Goal: Transaction & Acquisition: Obtain resource

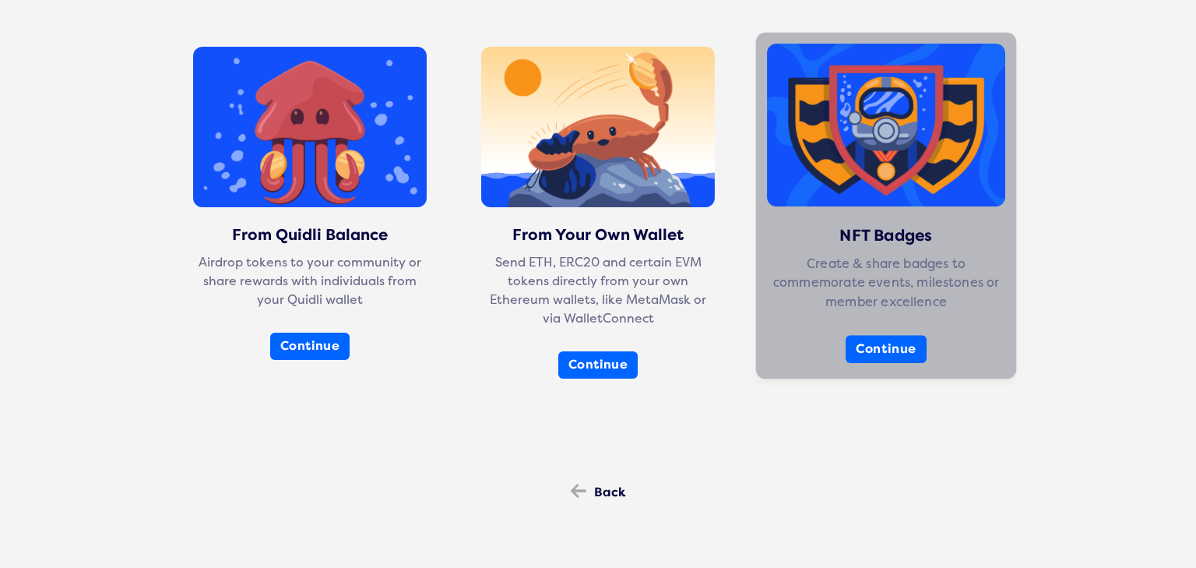
scroll to position [155, 0]
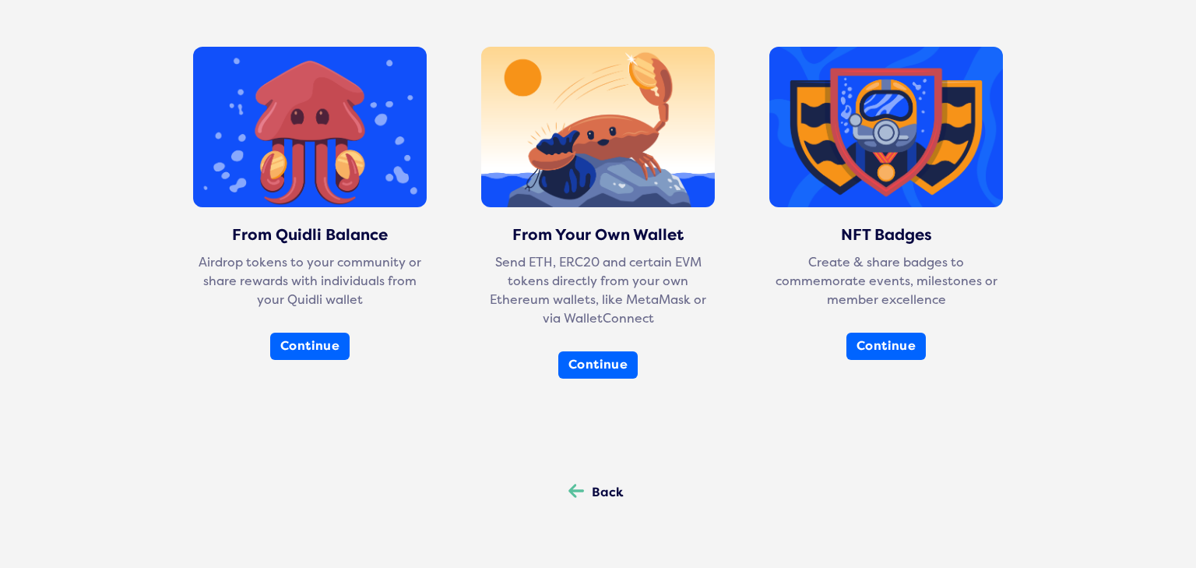
click at [585, 499] on div "Back Back" at bounding box center [596, 492] width 86 height 40
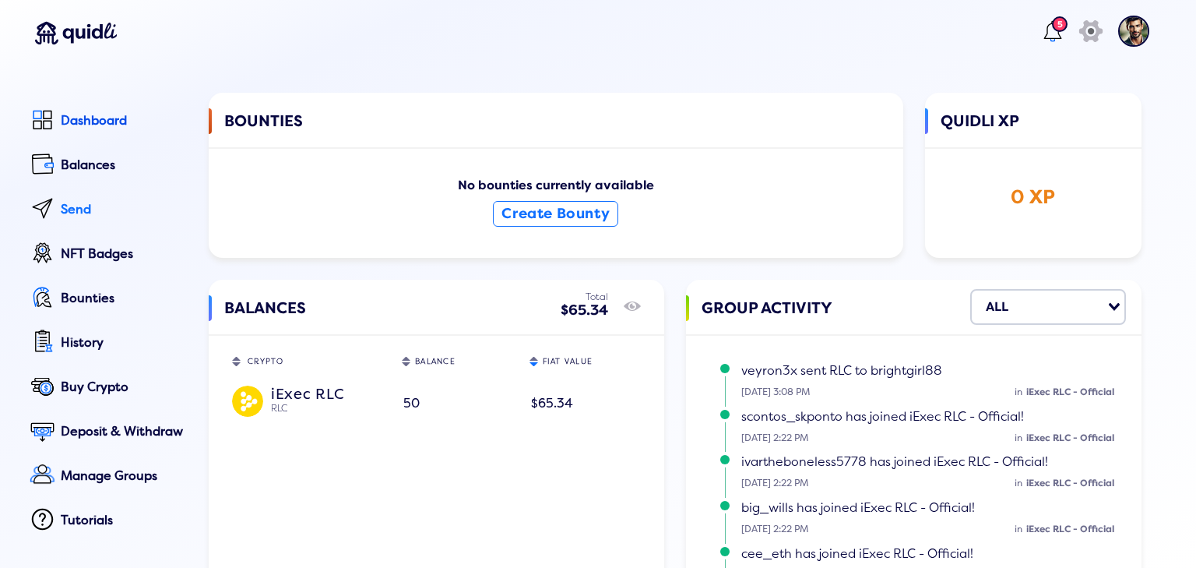
click at [93, 214] on div "Send" at bounding box center [124, 209] width 126 height 14
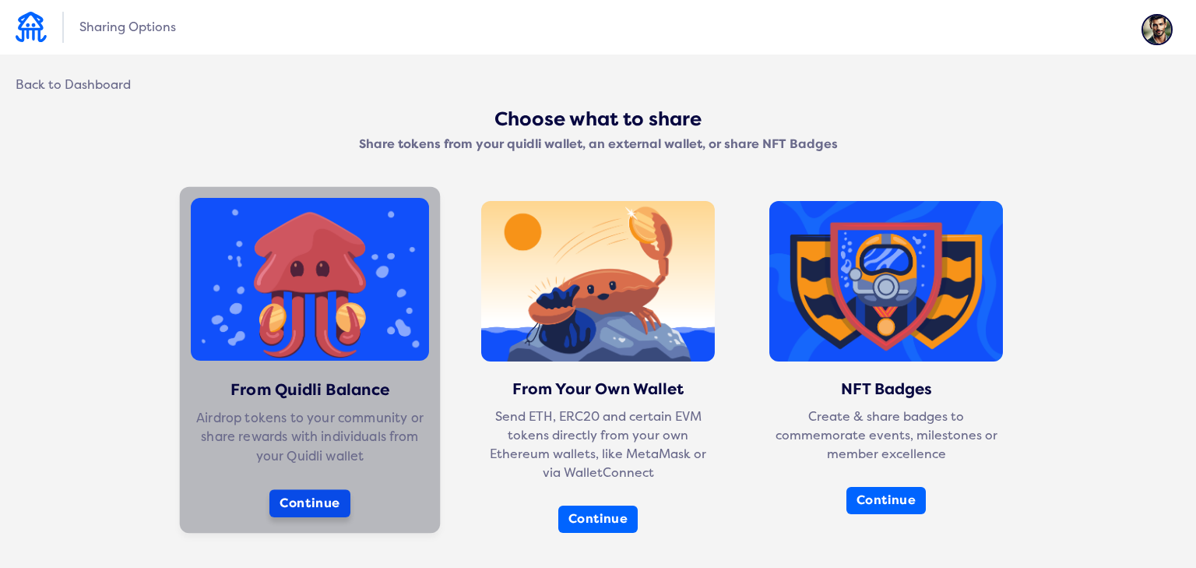
click at [333, 505] on button "Continue" at bounding box center [309, 503] width 81 height 28
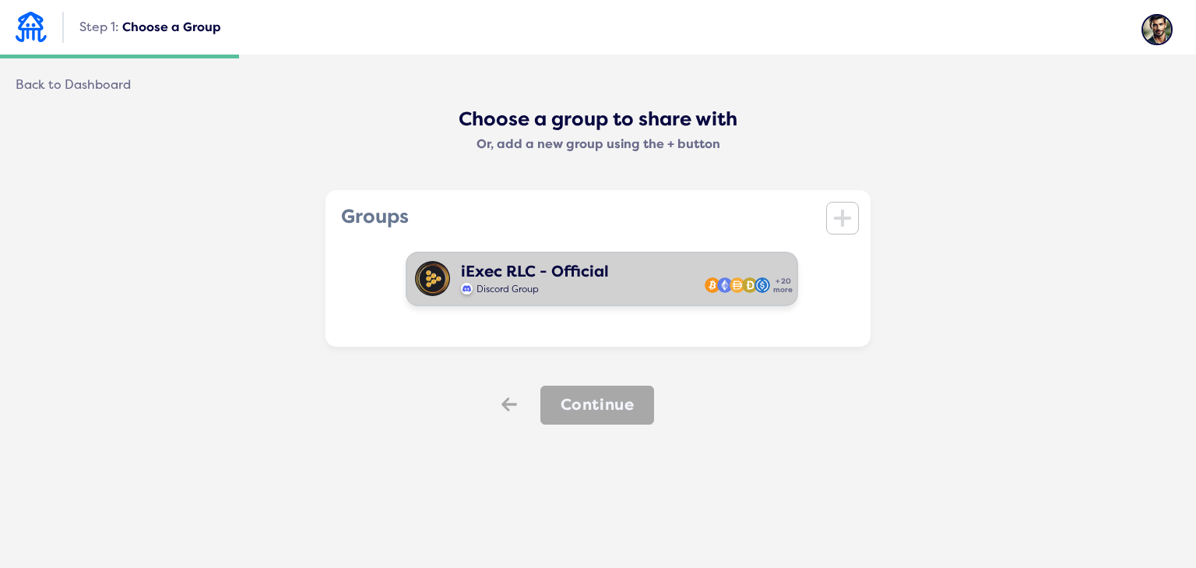
click at [634, 286] on div "iExec RLC - Official Discord Group + 20 more" at bounding box center [602, 279] width 392 height 55
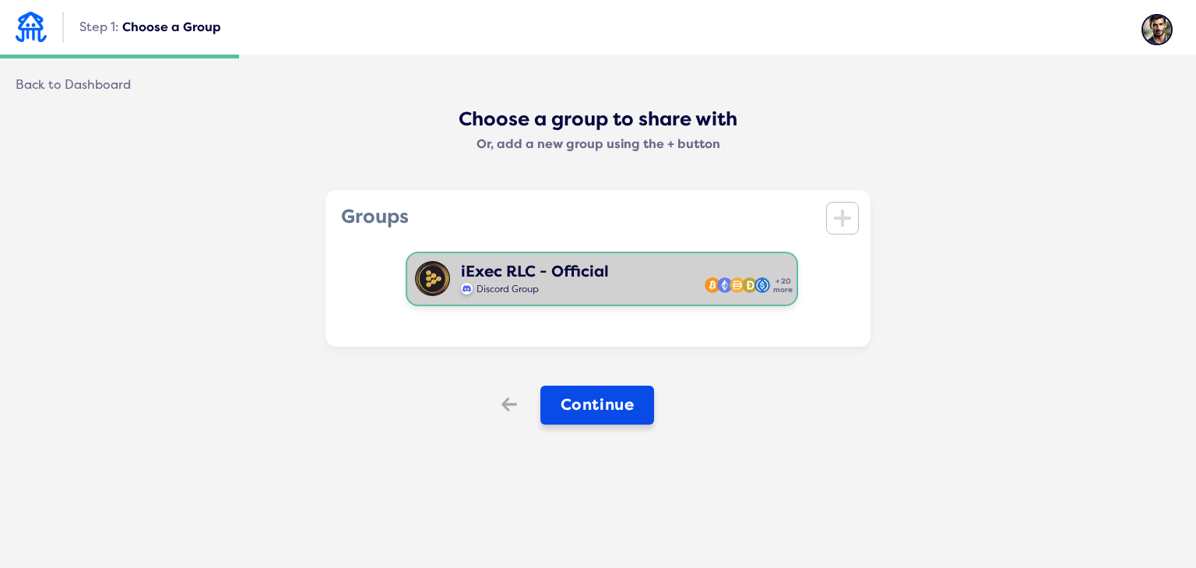
click at [618, 410] on button "Continue" at bounding box center [597, 404] width 114 height 39
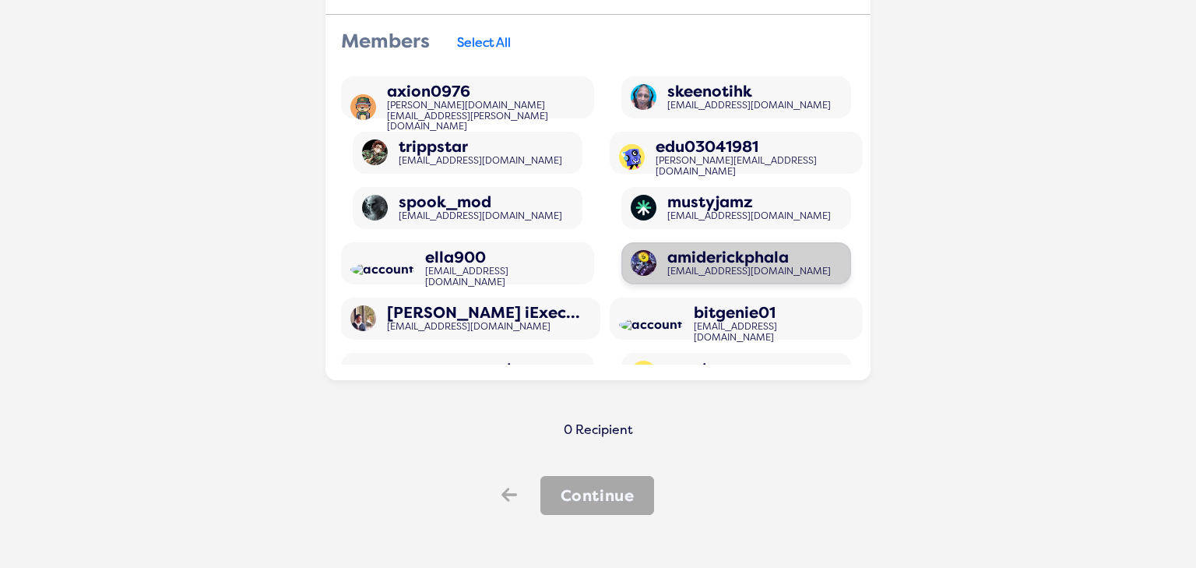
scroll to position [235, 0]
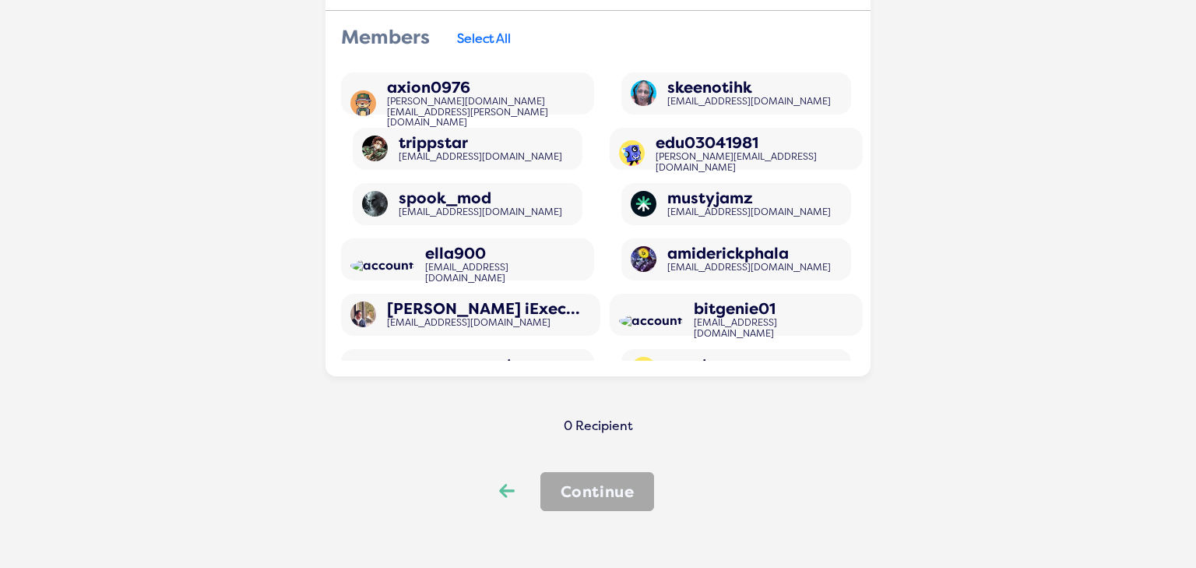
click at [501, 488] on icon "Back" at bounding box center [507, 491] width 16 height 22
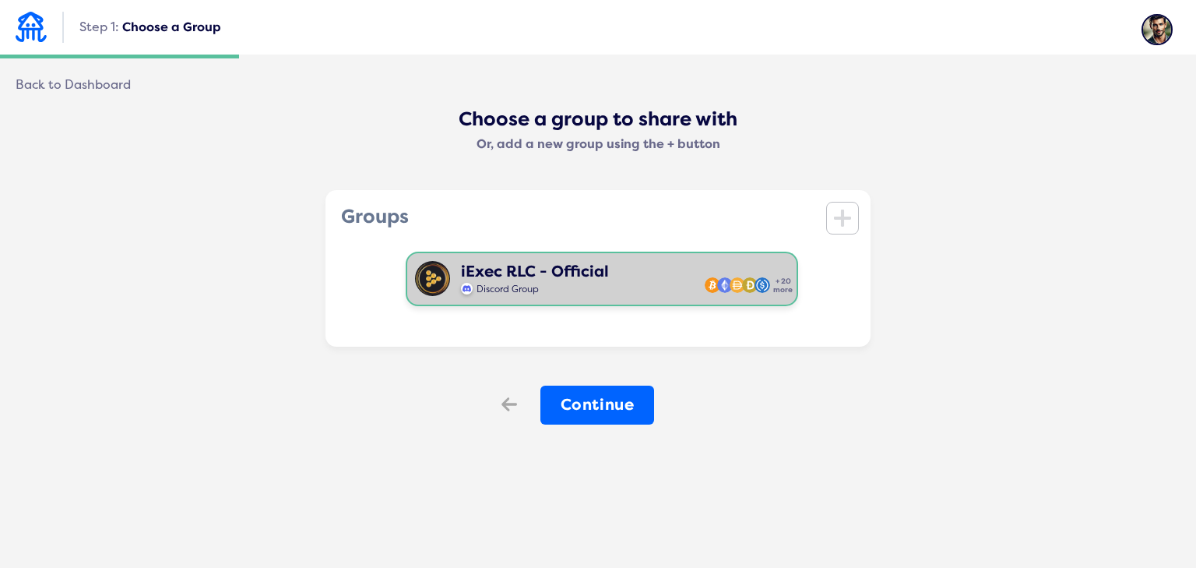
scroll to position [0, 0]
click at [516, 401] on div "Back" at bounding box center [507, 405] width 47 height 40
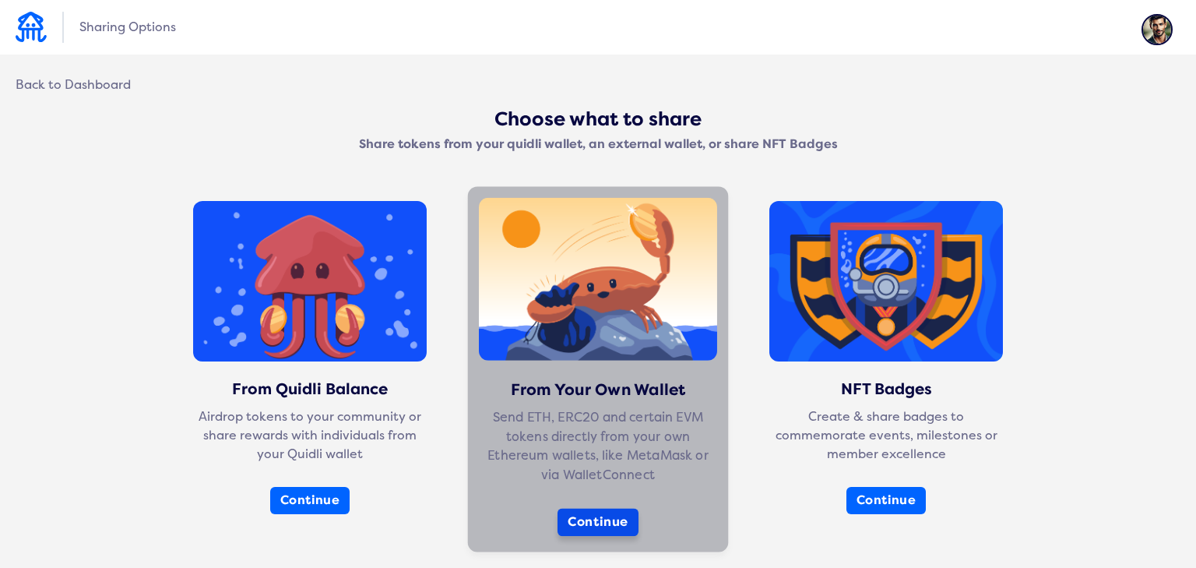
click at [586, 523] on button "Continue" at bounding box center [598, 522] width 81 height 28
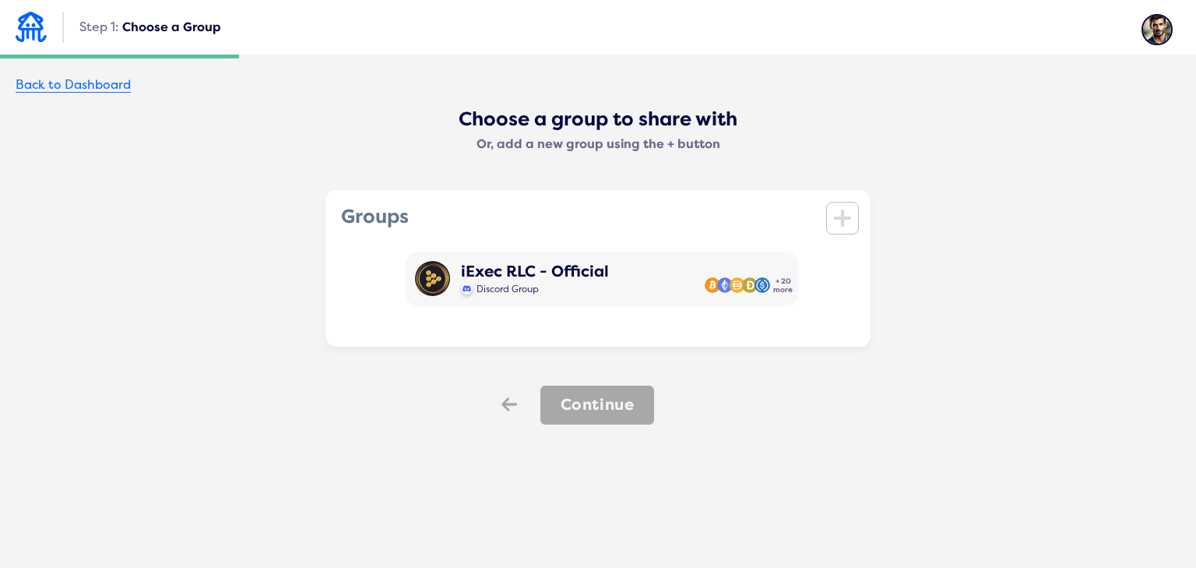
click at [112, 78] on div "Back to Dashboard" at bounding box center [73, 85] width 115 height 15
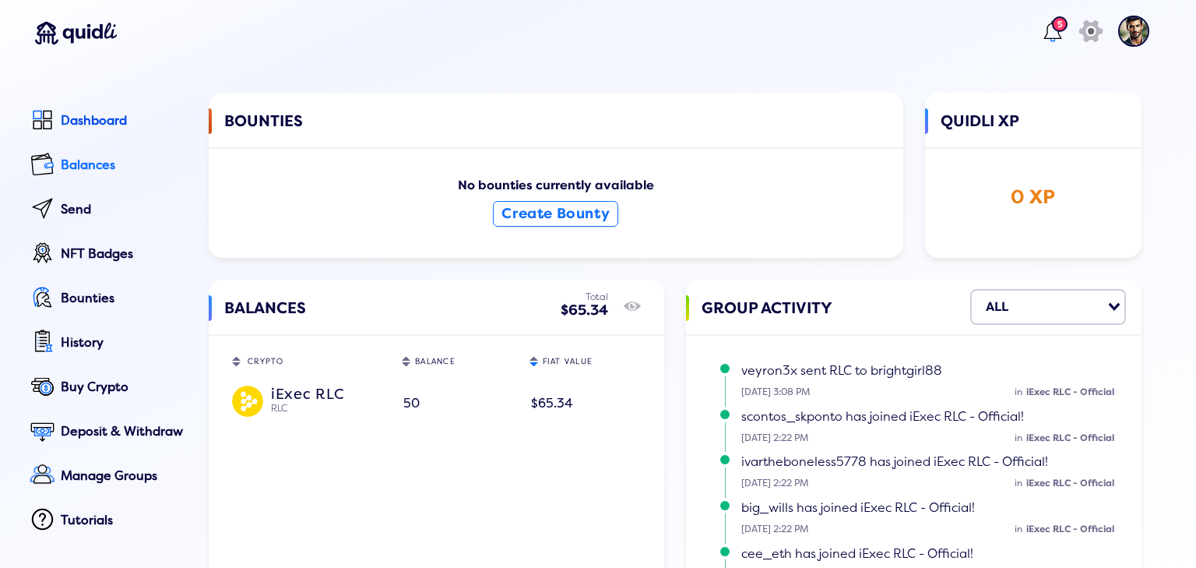
click at [83, 163] on div "Balances" at bounding box center [124, 165] width 126 height 14
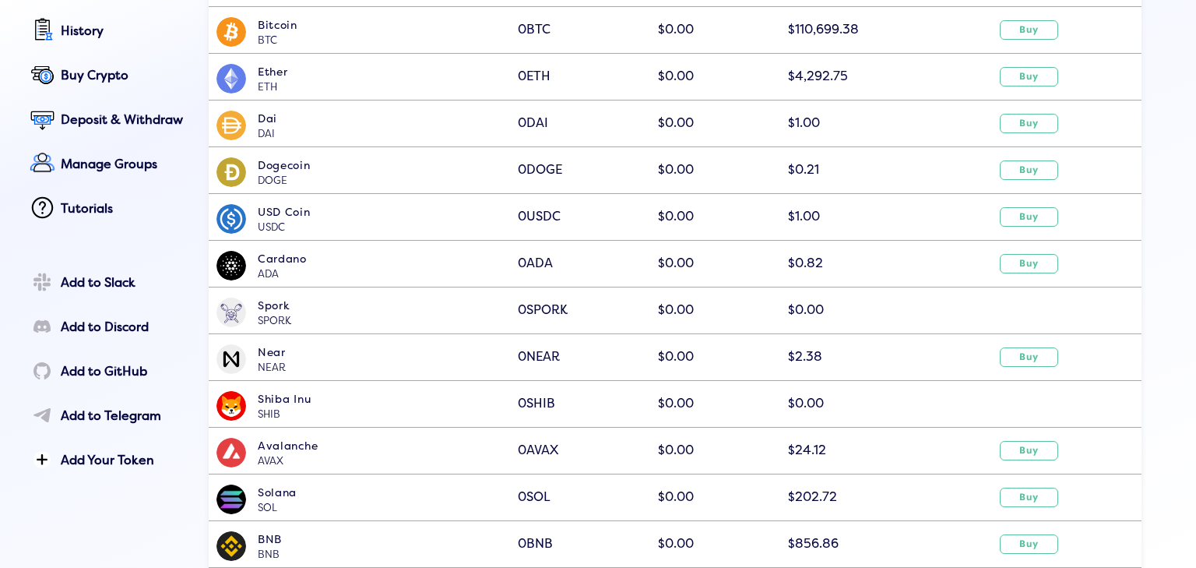
scroll to position [129, 0]
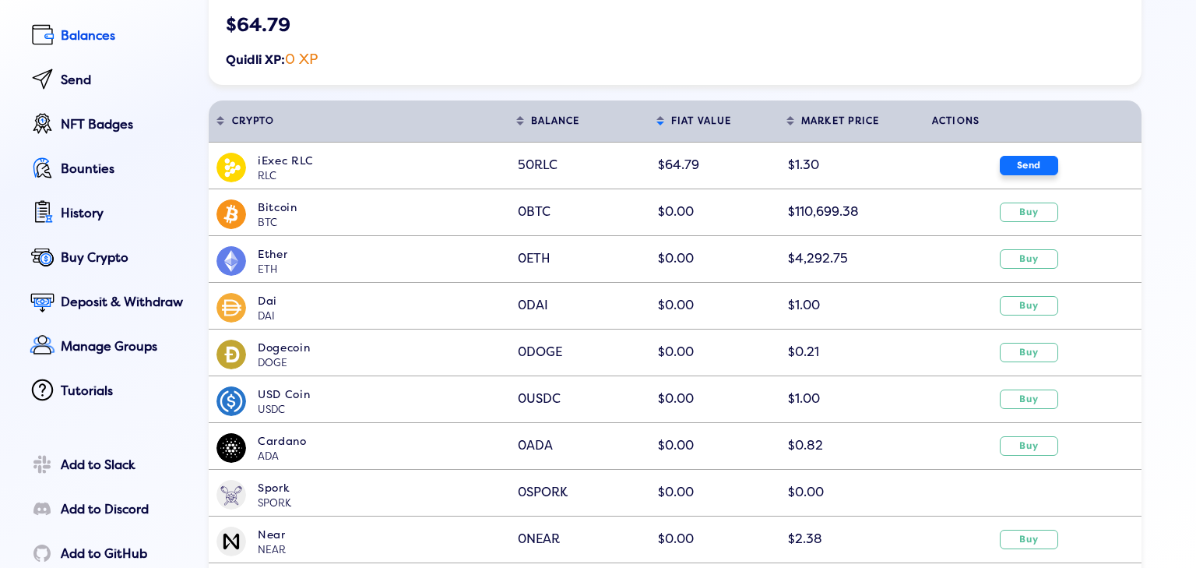
click at [1046, 167] on button "Send" at bounding box center [1029, 165] width 58 height 19
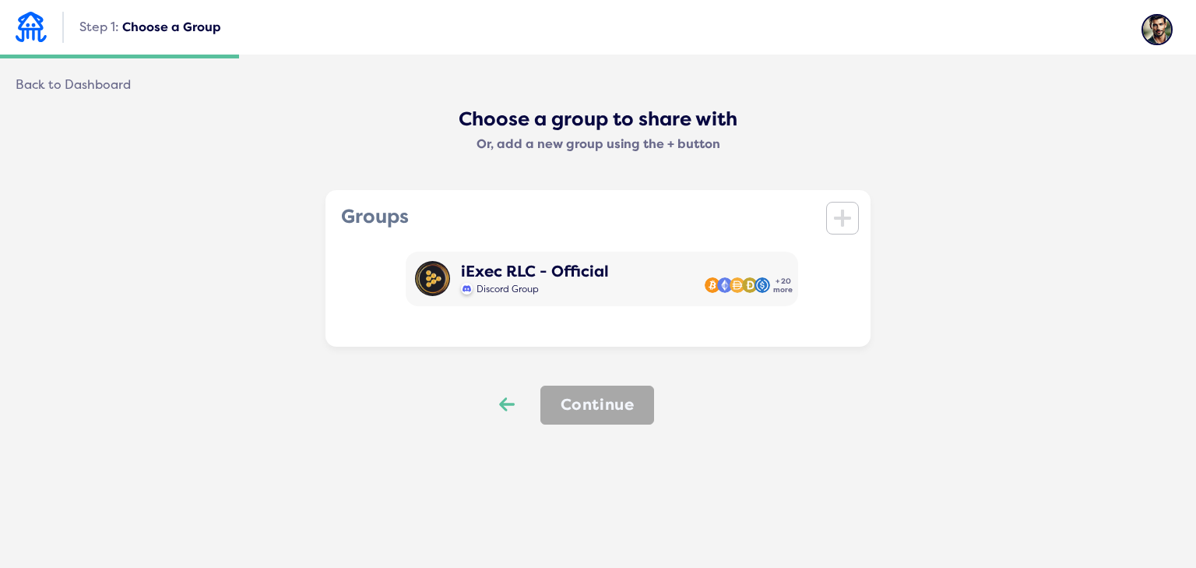
click at [516, 410] on div "Back" at bounding box center [507, 405] width 47 height 40
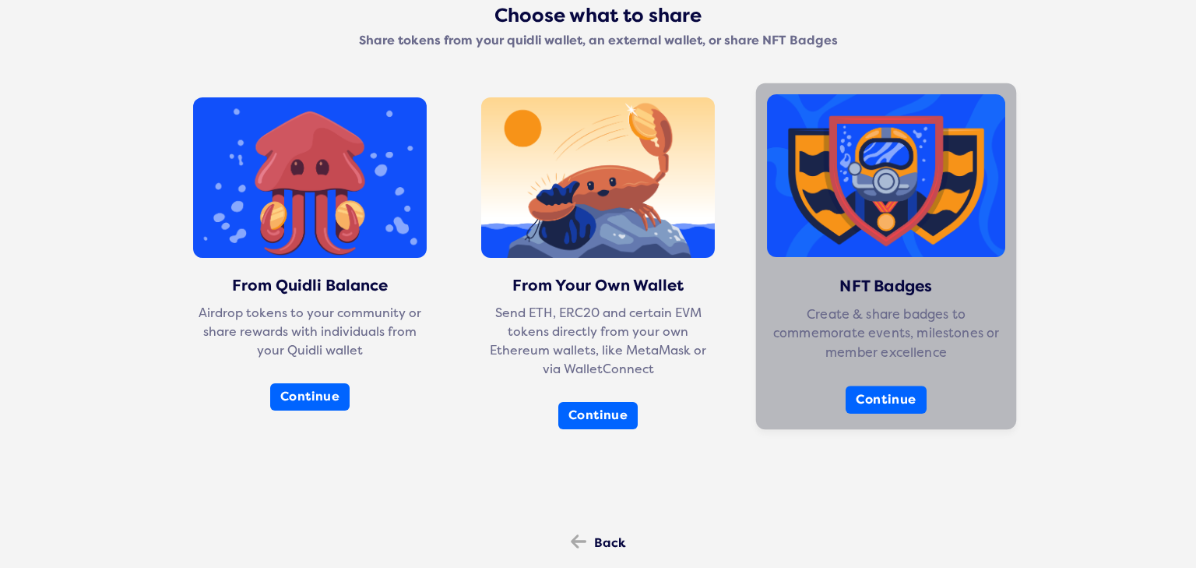
scroll to position [155, 0]
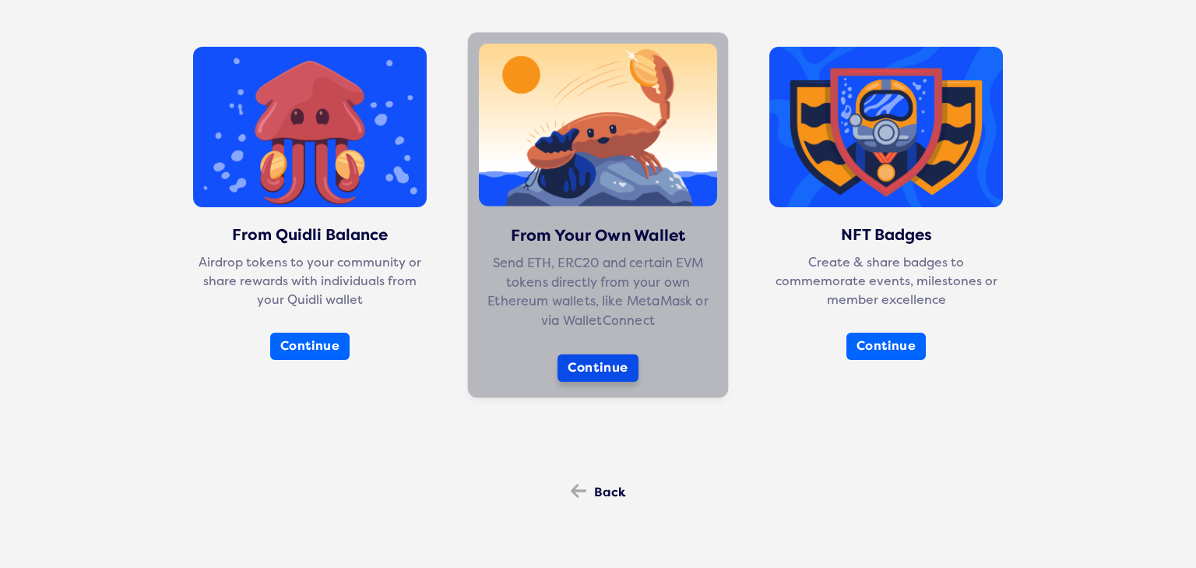
click at [601, 370] on button "Continue" at bounding box center [598, 368] width 81 height 28
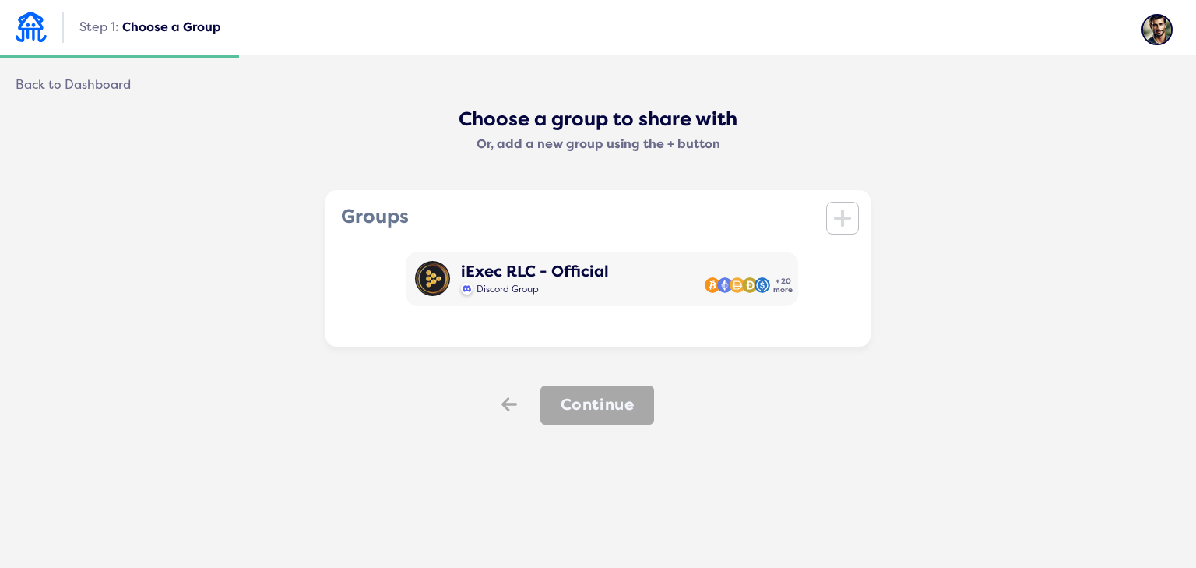
scroll to position [0, 0]
click at [843, 221] on icon at bounding box center [842, 217] width 17 height 17
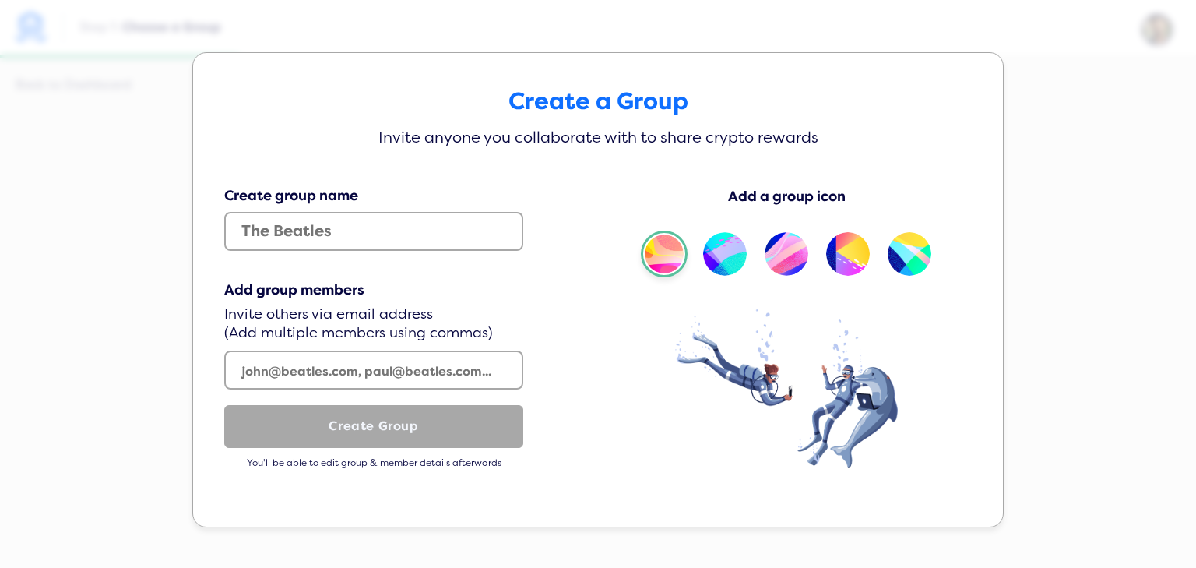
click at [1033, 94] on div "Create a Group Invite anyone you collaborate with to share crypto rewards Creat…" at bounding box center [598, 284] width 1196 height 568
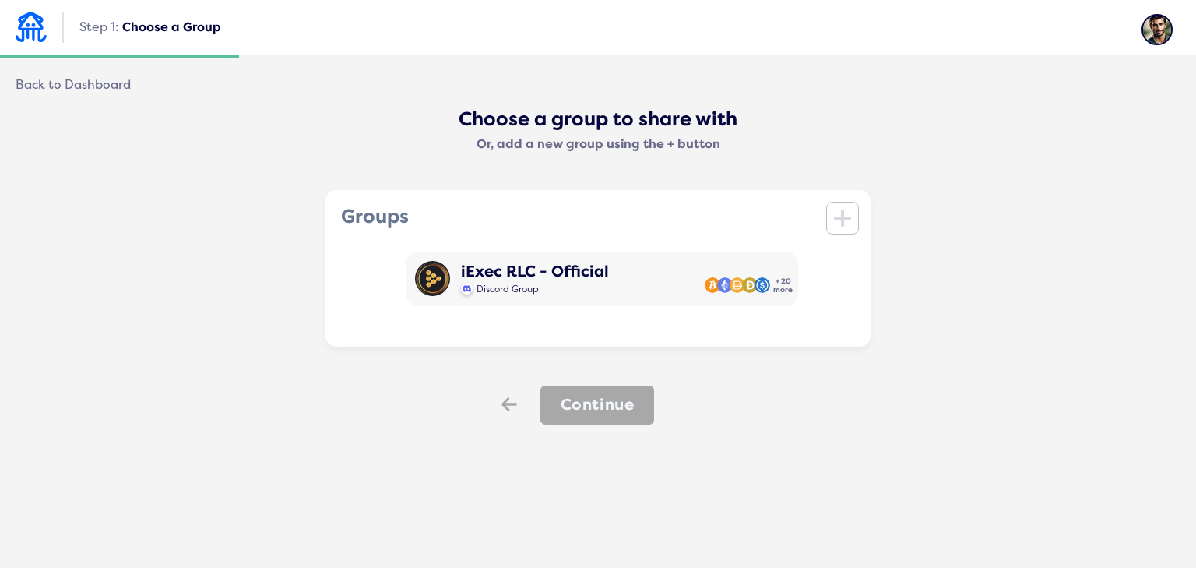
click at [1153, 33] on img at bounding box center [1157, 29] width 31 height 31
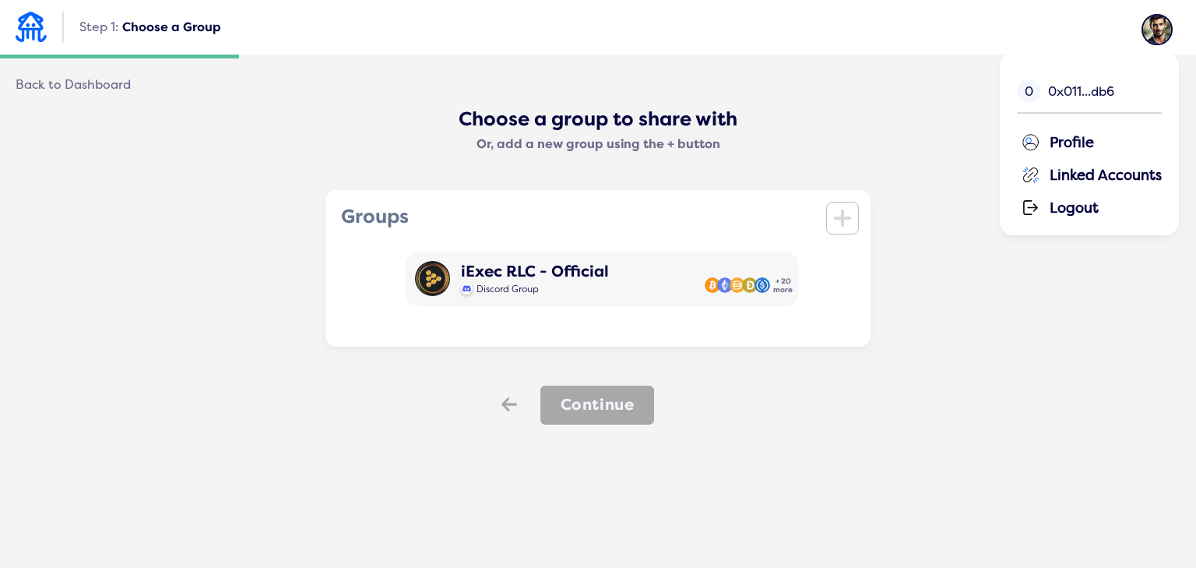
click at [1076, 139] on div "Profile" at bounding box center [1091, 140] width 141 height 23
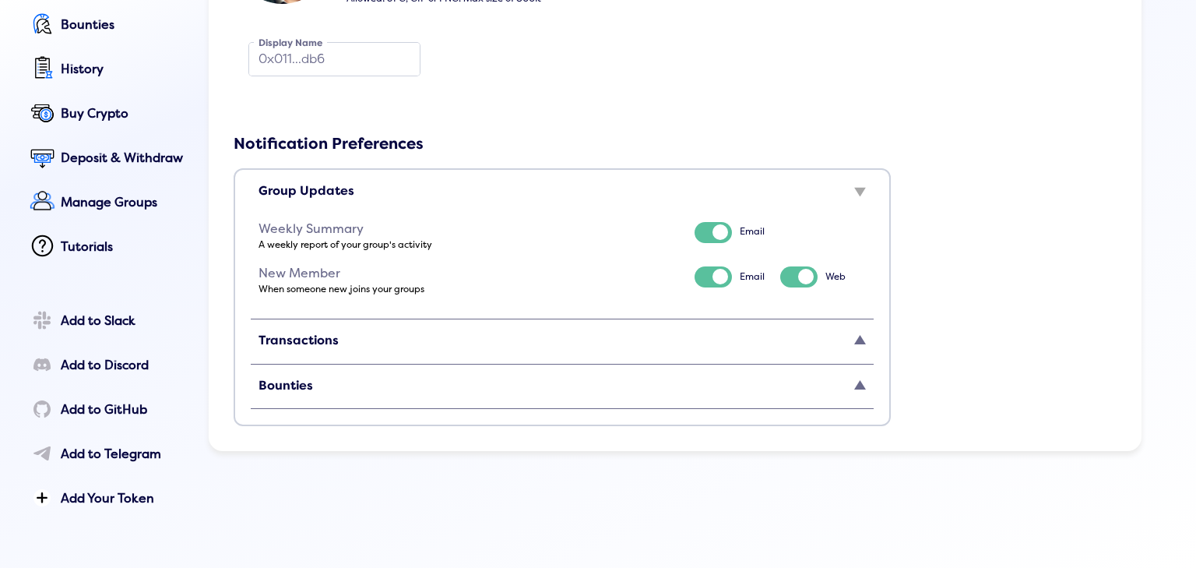
scroll to position [276, 0]
click at [539, 341] on div "Transactions" at bounding box center [562, 342] width 607 height 37
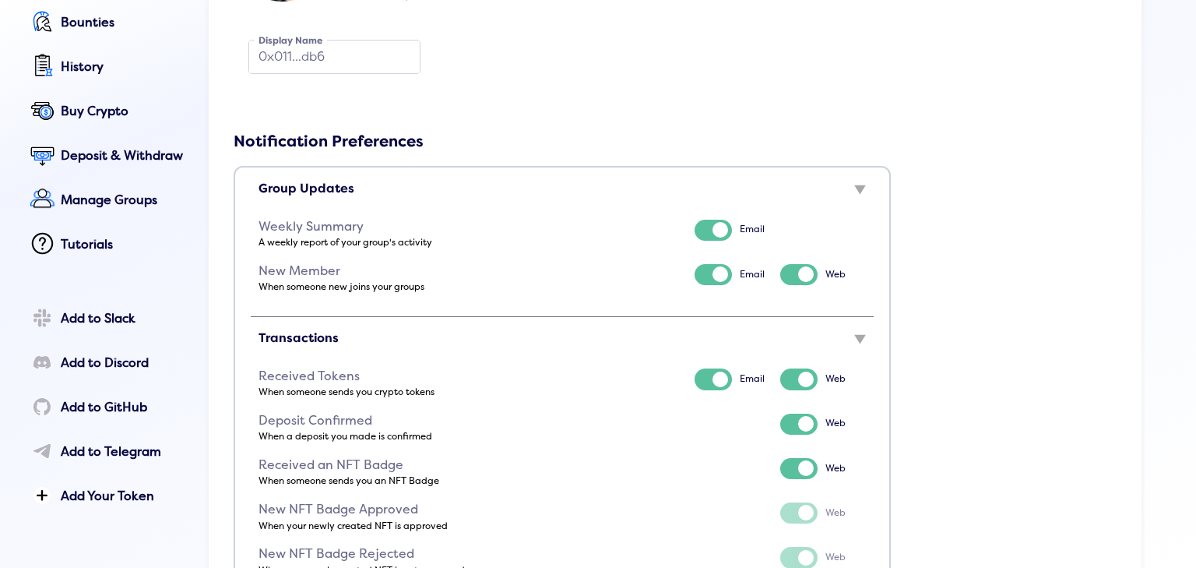
click at [539, 341] on div "Transactions" at bounding box center [562, 341] width 607 height 37
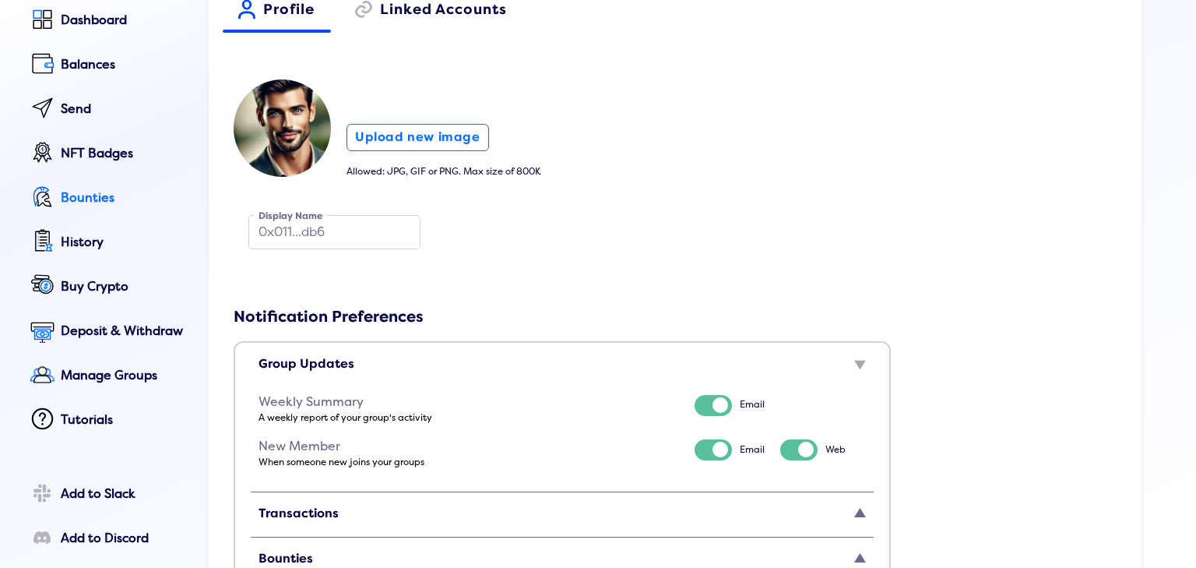
scroll to position [68, 0]
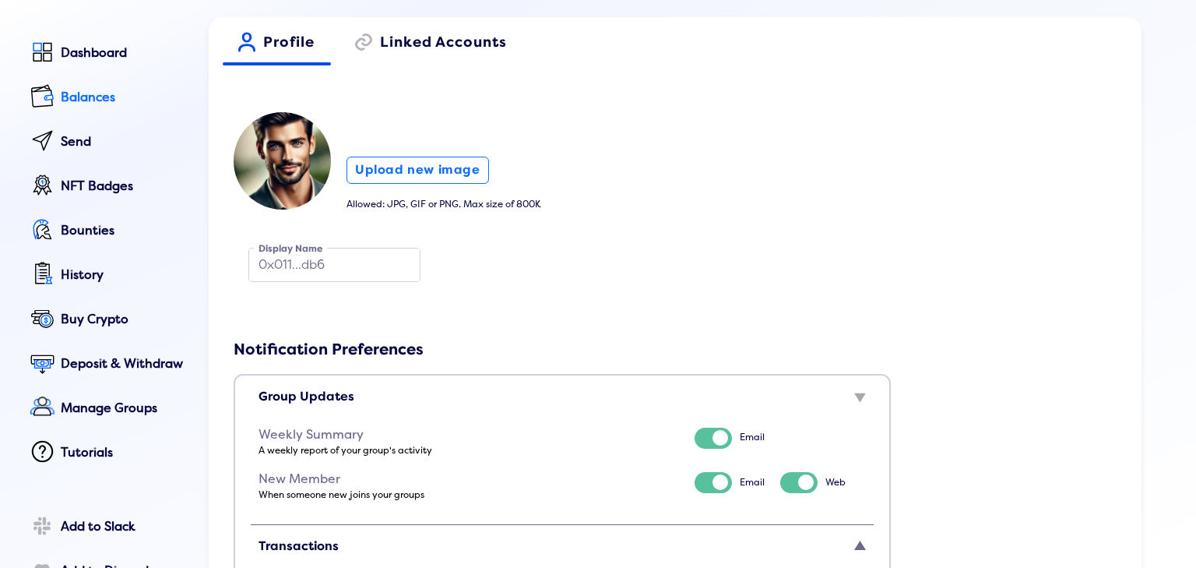
click at [97, 93] on div "Balances" at bounding box center [124, 97] width 126 height 14
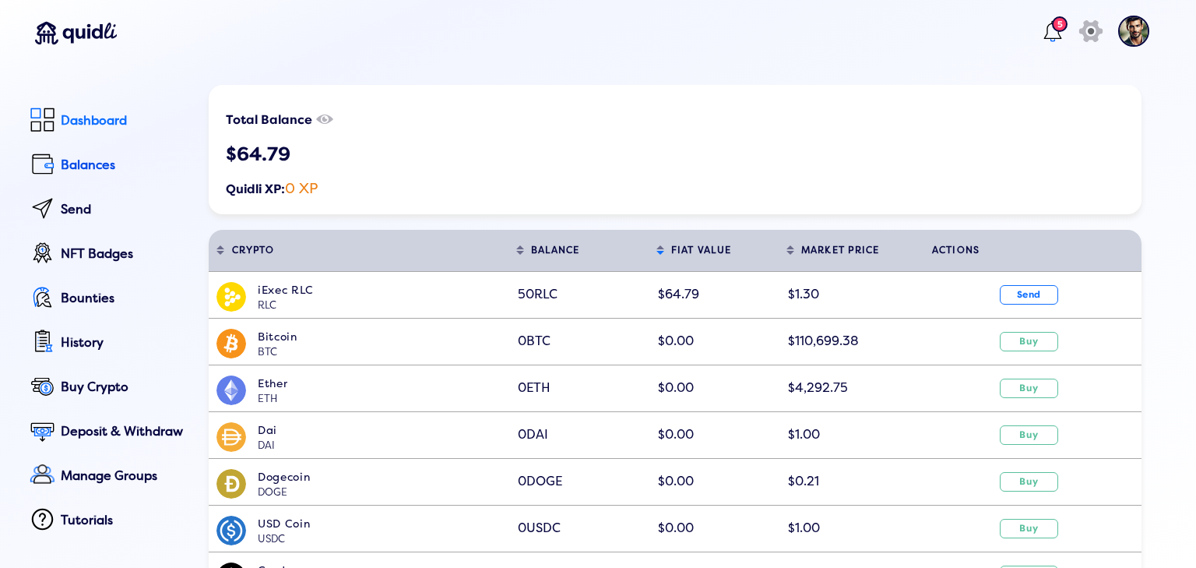
click at [104, 119] on div "Dashboard" at bounding box center [124, 121] width 126 height 14
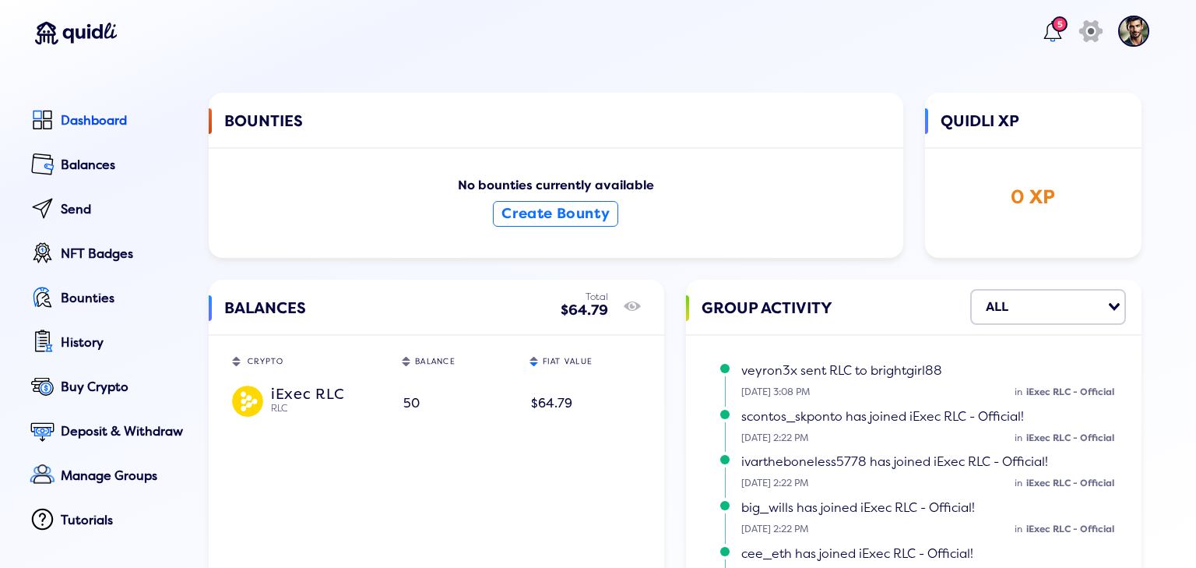
click at [403, 403] on span "50" at bounding box center [411, 404] width 16 height 16
click at [250, 397] on img at bounding box center [247, 400] width 31 height 31
click at [292, 396] on div "iExec RLC" at bounding box center [328, 392] width 114 height 14
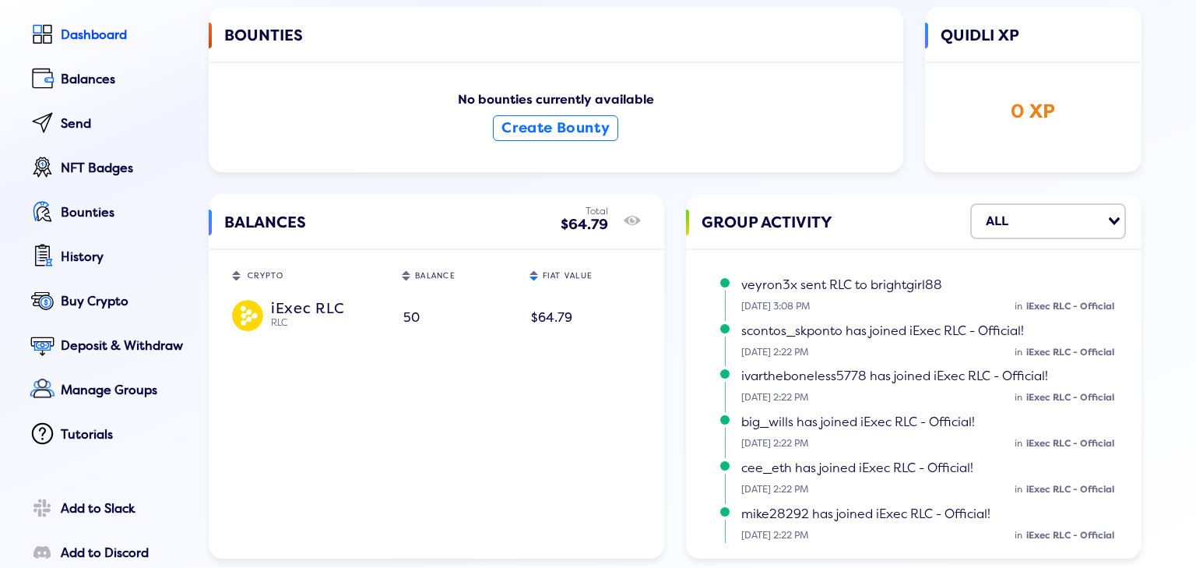
scroll to position [25, 0]
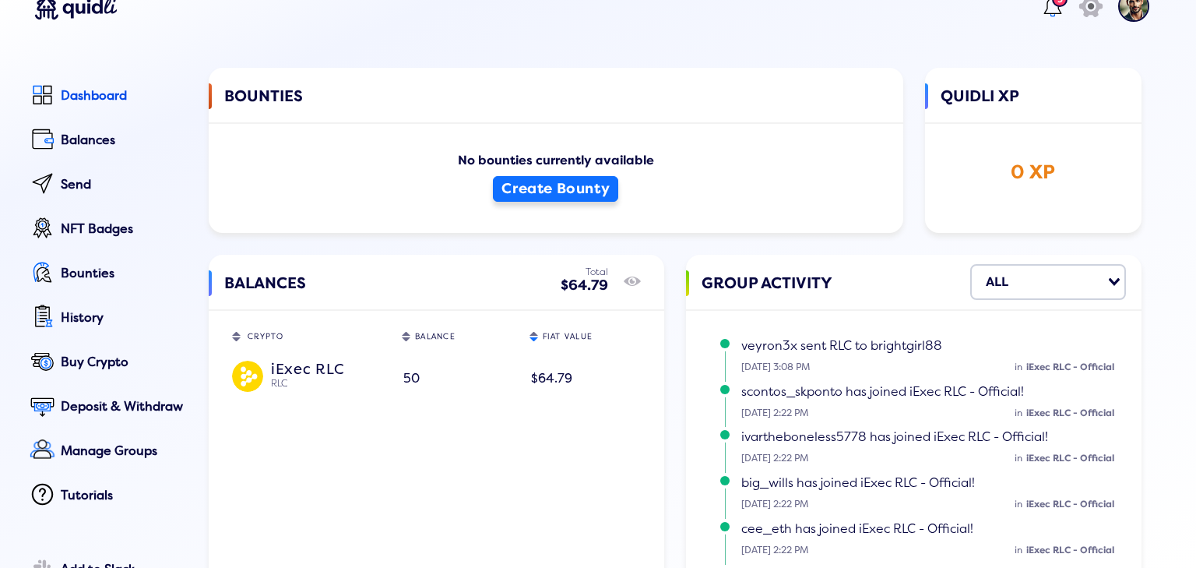
click at [592, 189] on button "Create Bounty" at bounding box center [555, 189] width 125 height 26
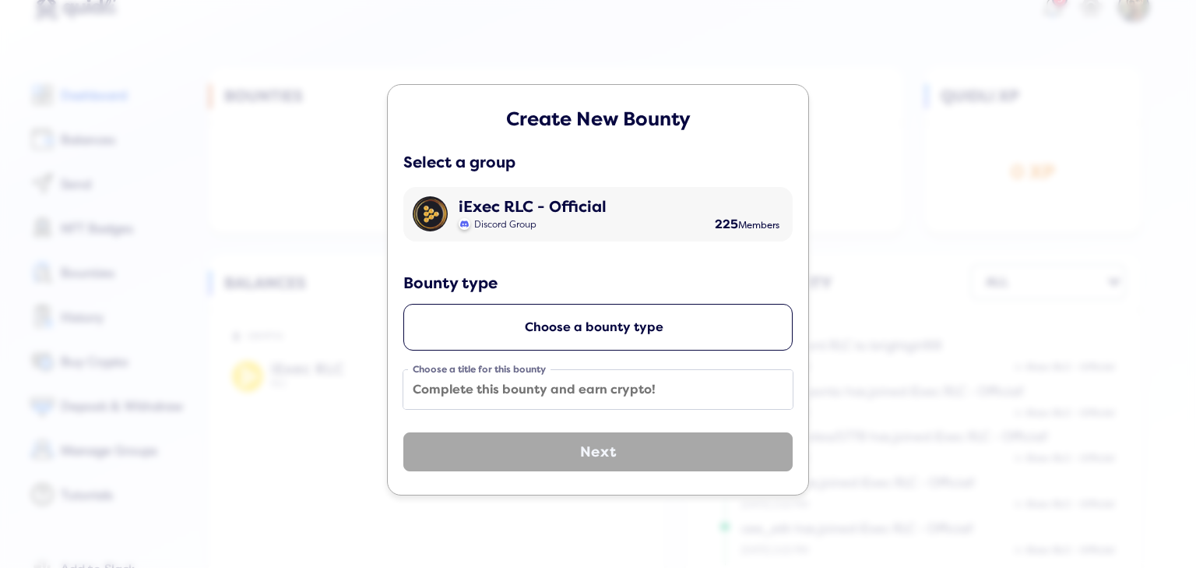
click at [347, 249] on div "Create New Bounty Select a group iExec RLC - Official Discord Group 225 Members…" at bounding box center [598, 284] width 1196 height 568
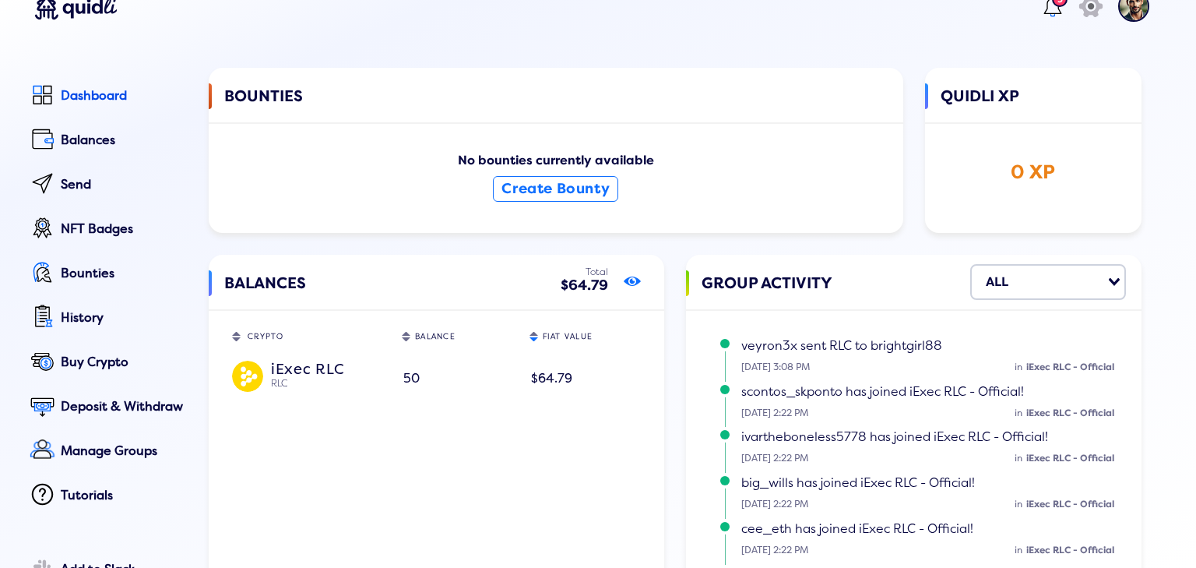
click at [629, 283] on icon "show/hide" at bounding box center [632, 281] width 17 height 22
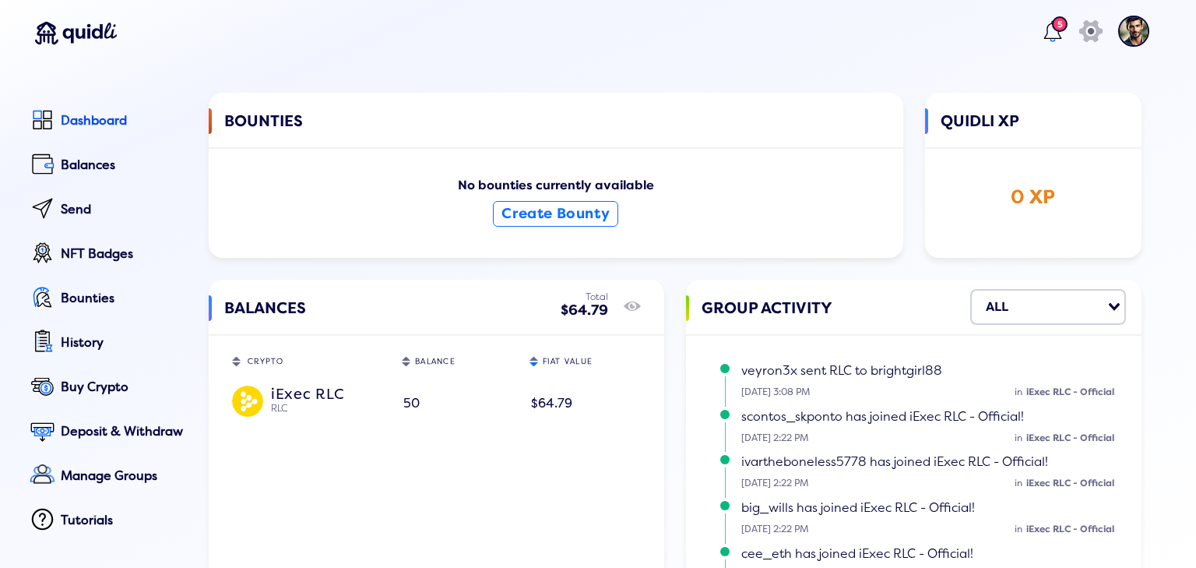
click at [1052, 32] on div "5" at bounding box center [1060, 24] width 16 height 16
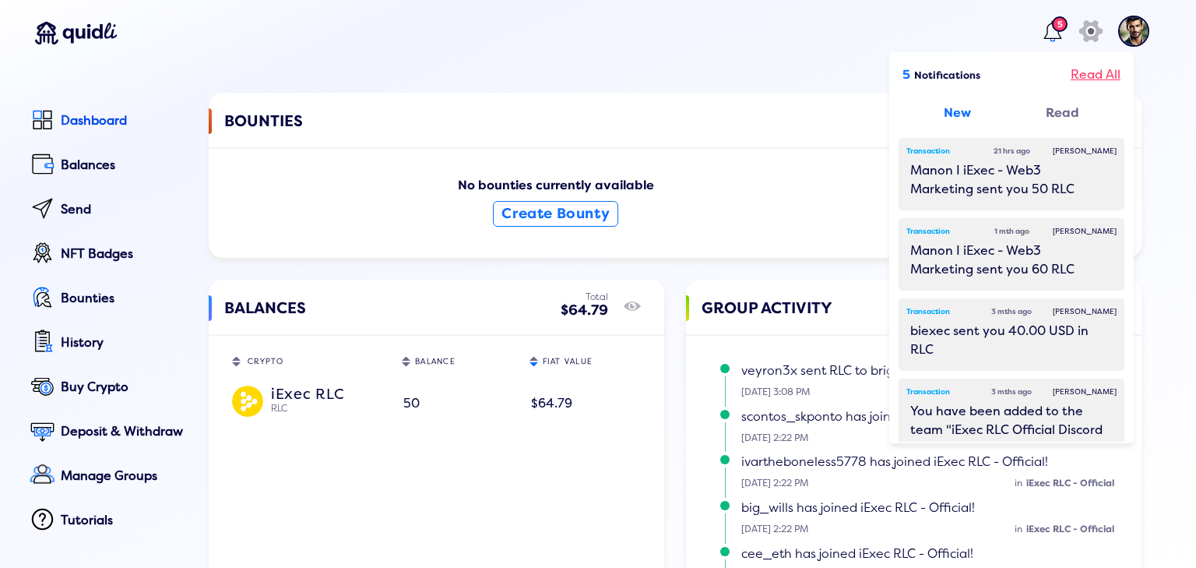
click at [1085, 76] on div "Read All" at bounding box center [1096, 74] width 50 height 19
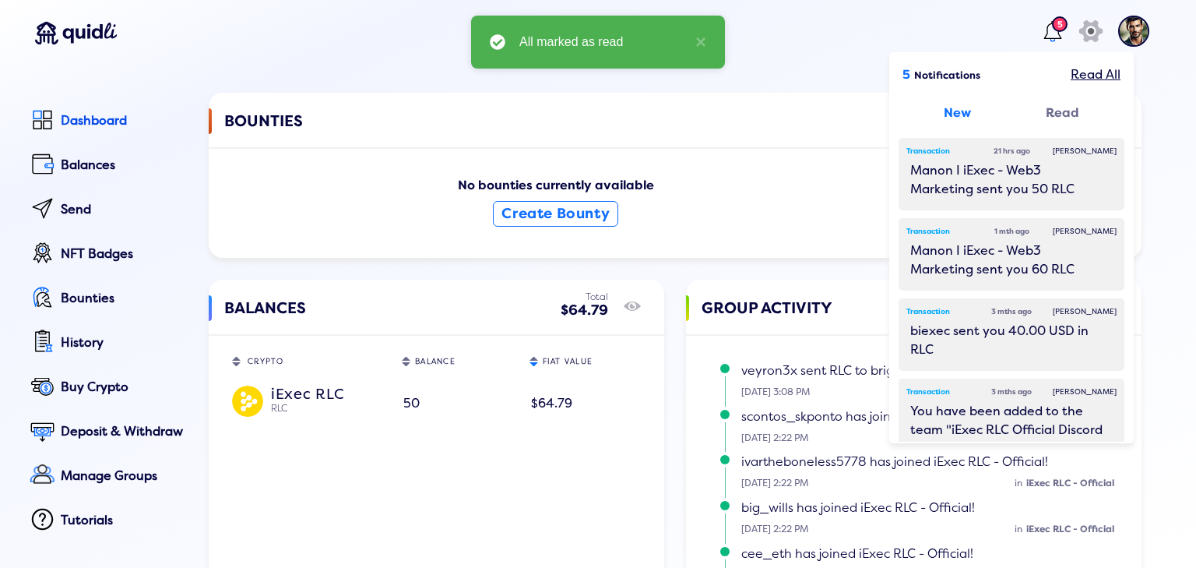
click at [761, 78] on div "5 5 Notifications Read All New Read Transaction 21 hrs ago [PERSON_NAME] Manon …" at bounding box center [598, 477] width 1196 height 955
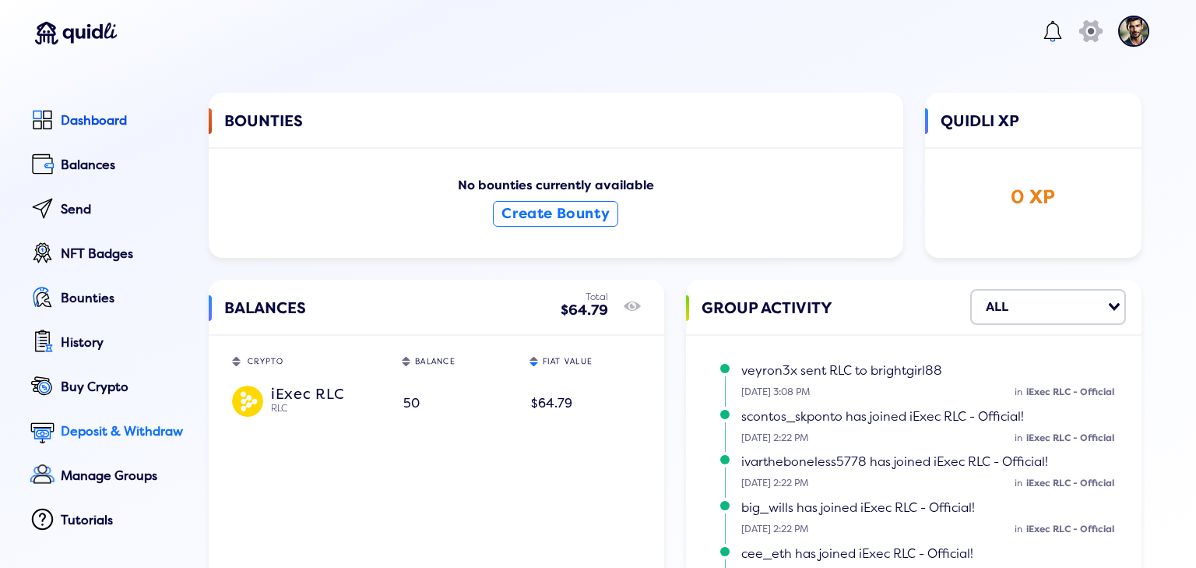
click at [132, 428] on div "Deposit & Withdraw" at bounding box center [124, 431] width 126 height 14
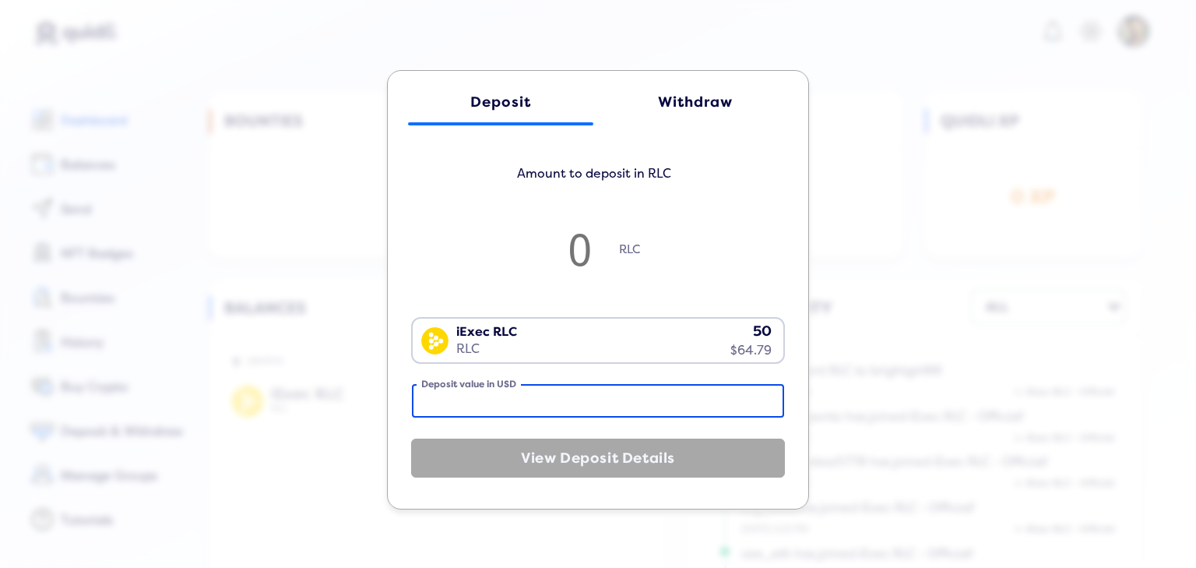
click at [631, 412] on input "Deposit value in USD" at bounding box center [598, 400] width 372 height 33
type input "50"
type input "38.262"
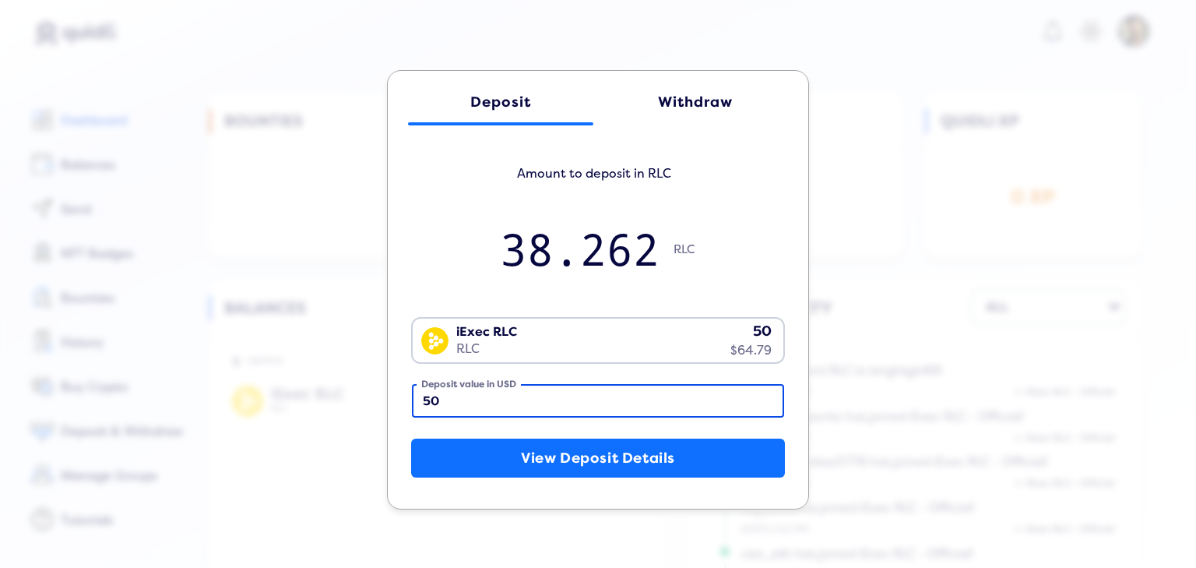
type input "5"
type input "0"
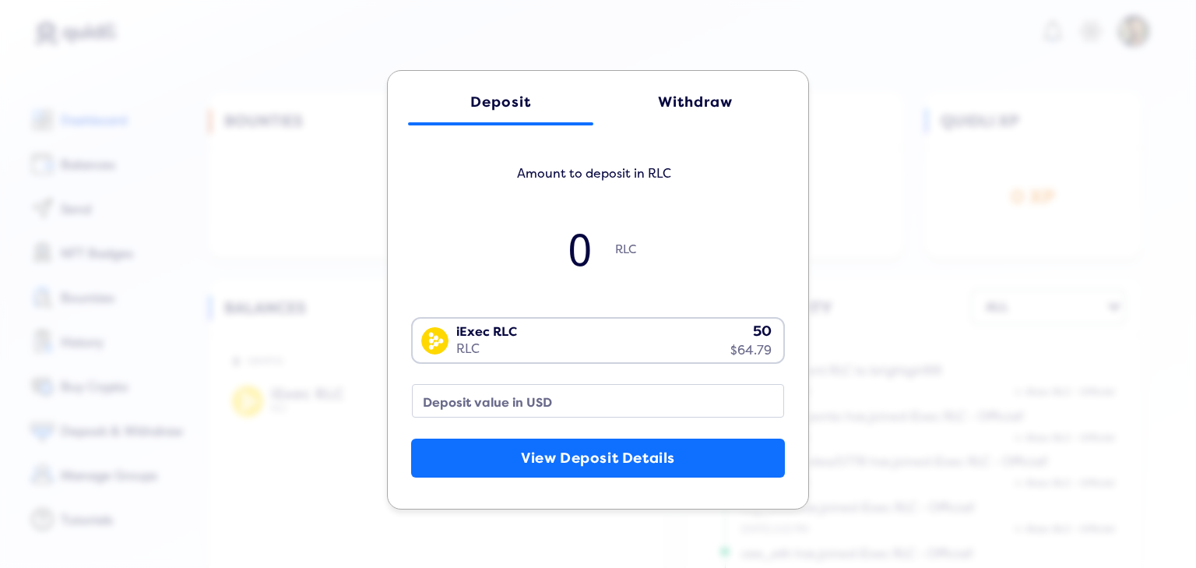
click at [706, 94] on div "Withdraw" at bounding box center [695, 102] width 154 height 16
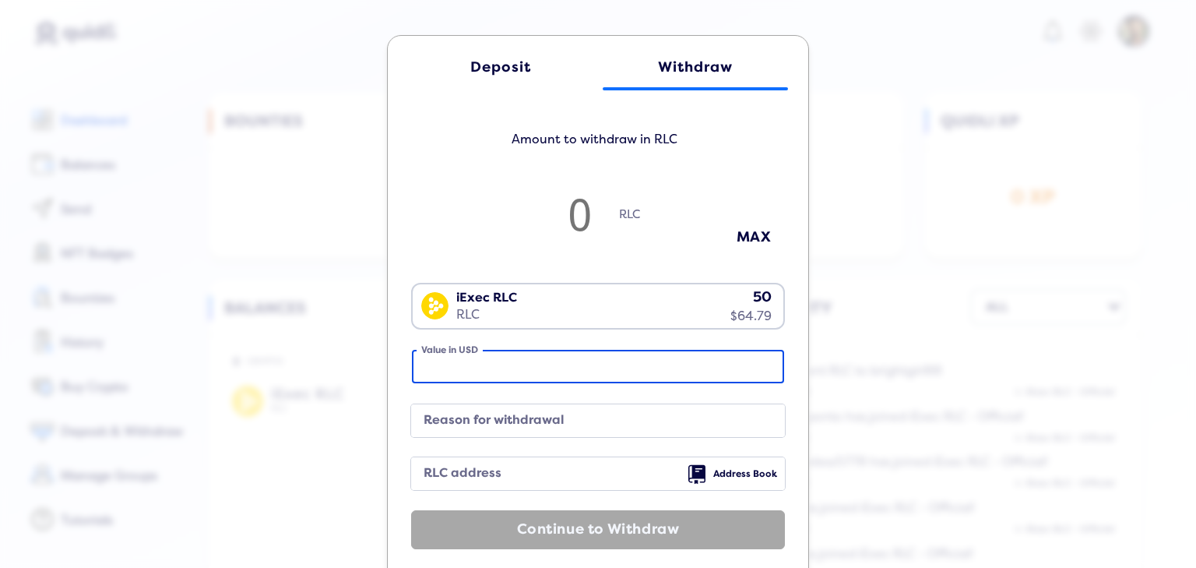
click at [645, 378] on input "Value in USD" at bounding box center [598, 366] width 372 height 33
type input "5"
type input "3.826184335543871"
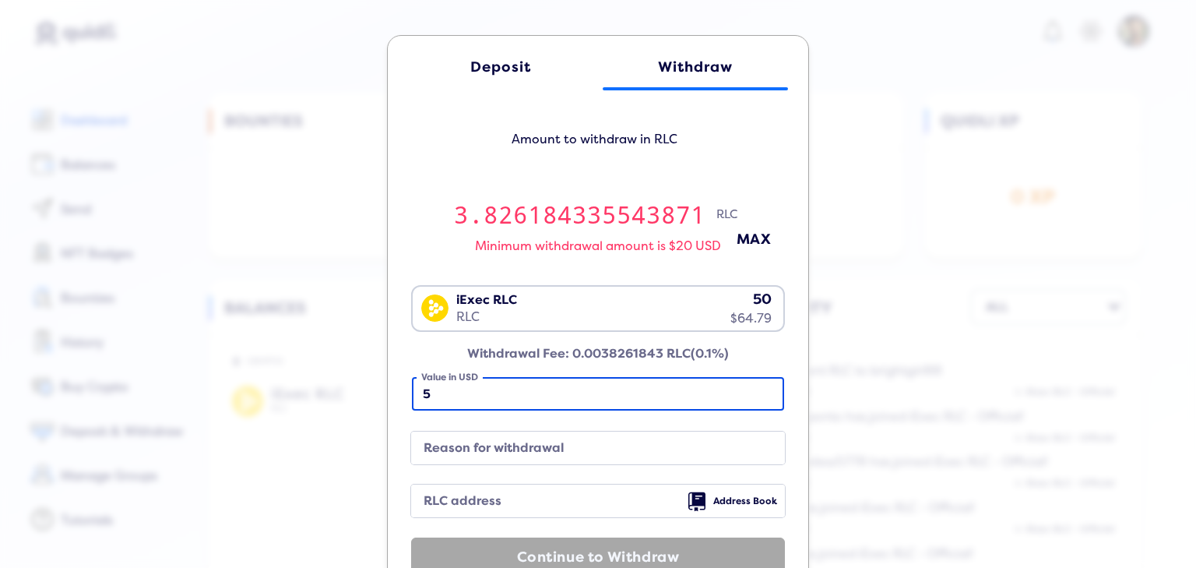
type input "50"
type input "38.26184335543871"
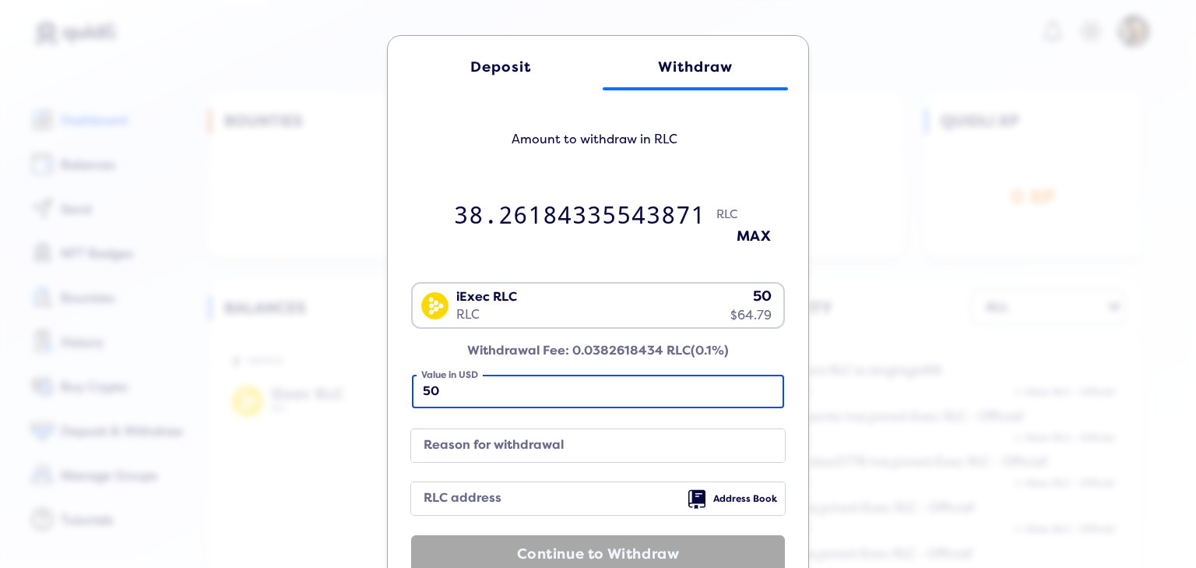
type input "5"
type input "3.826184335543871"
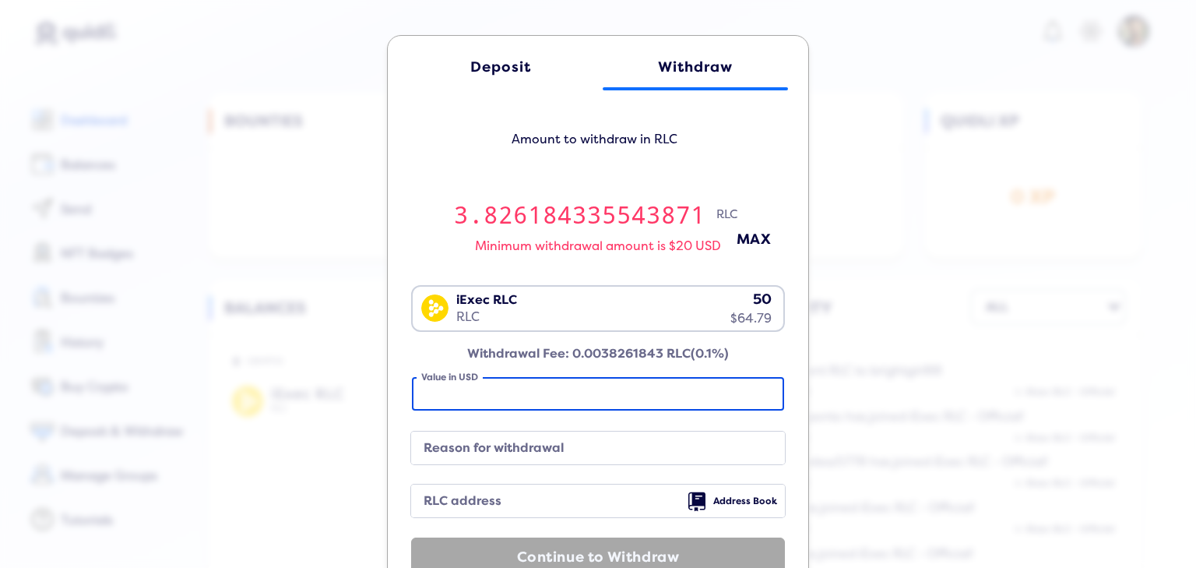
type input "0"
type input "6"
type input "4.591421202652645"
type input "64"
type input "48.975159494961545"
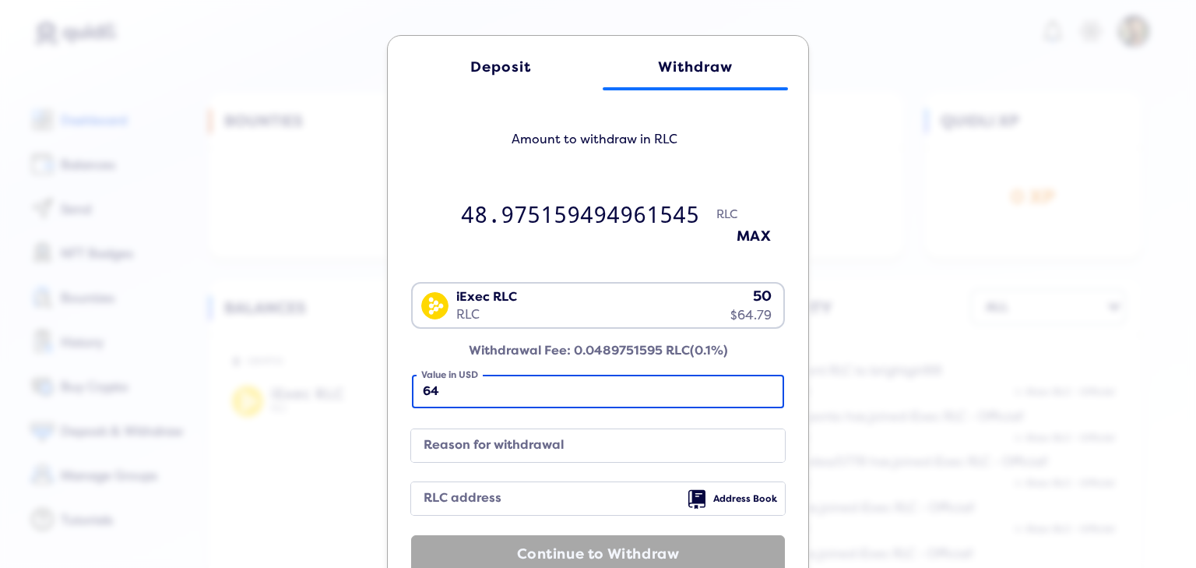
type input "64.7"
type input "49.510825301937686"
type input "64.79"
type input "49.57969661997748"
type input "64.79"
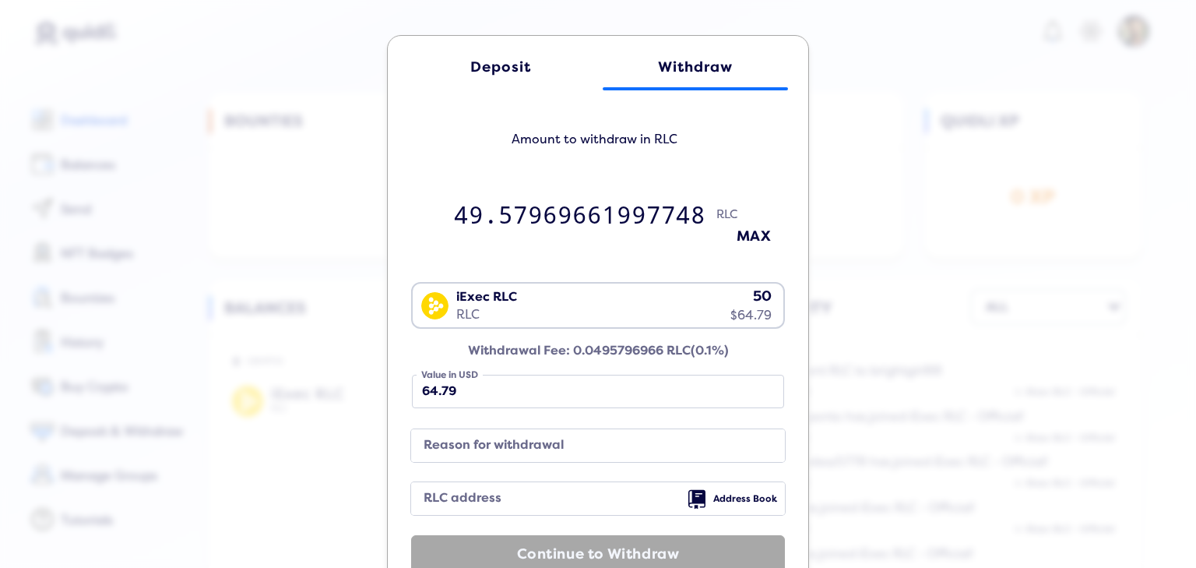
click at [606, 452] on label "Reason for withdrawal" at bounding box center [585, 445] width 336 height 21
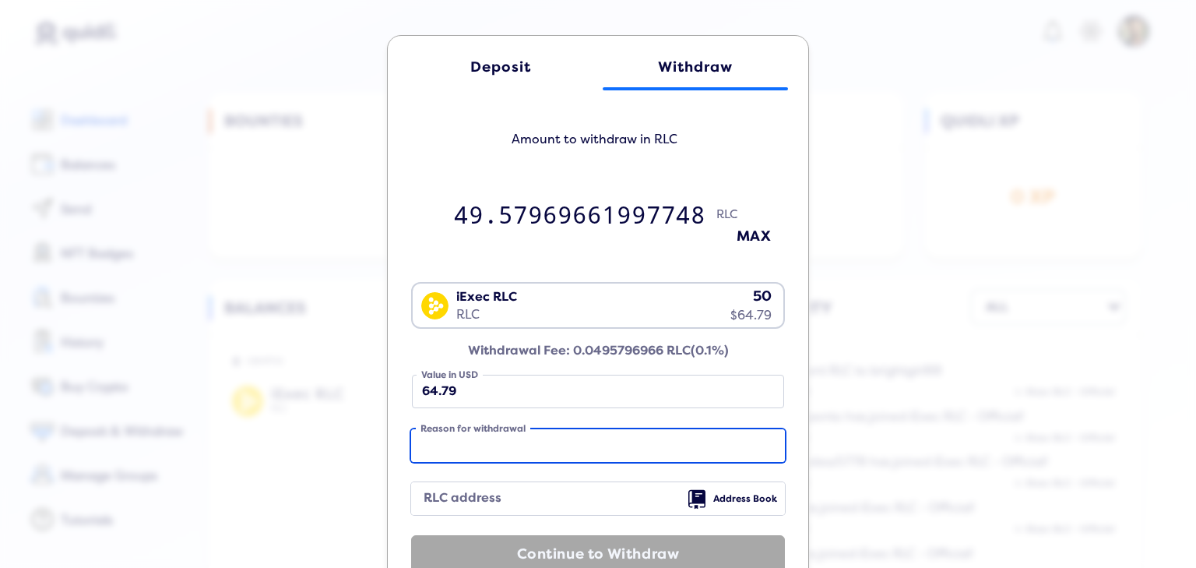
click at [606, 452] on input "Reason for withdrawal" at bounding box center [598, 445] width 374 height 33
type input "."
click at [713, 505] on span "Address Book" at bounding box center [745, 499] width 64 height 11
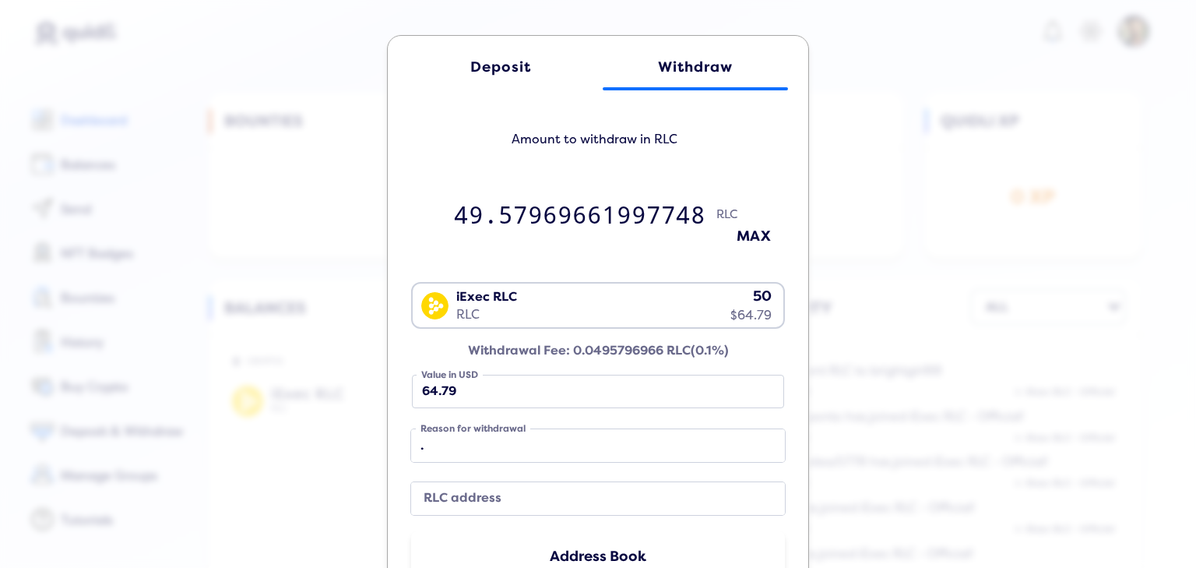
scroll to position [234, 0]
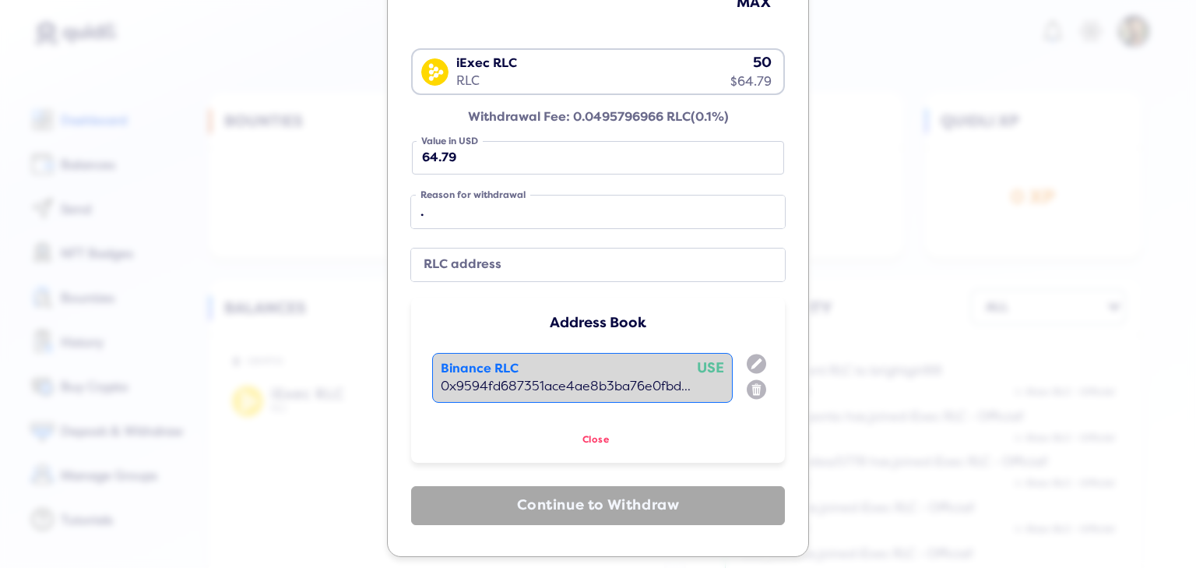
click at [660, 380] on div "0x9594fd687351ace4ae8b3ba76e0fbd..." at bounding box center [582, 386] width 283 height 14
type input "0x9594fd687351ace4ae8b3ba76e0fbd58260f78a7"
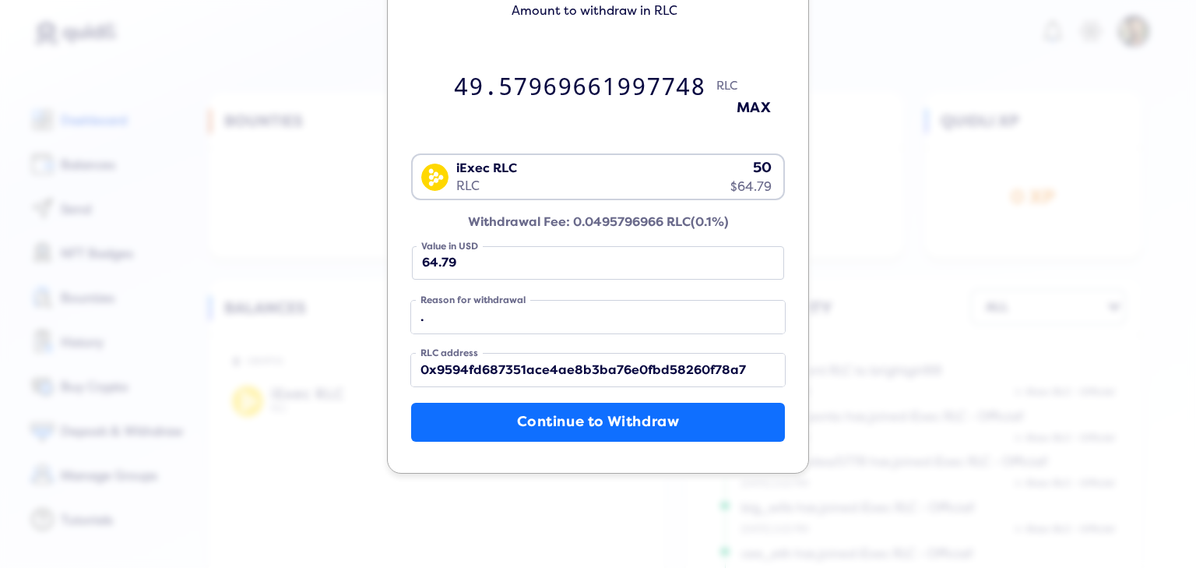
scroll to position [61, 0]
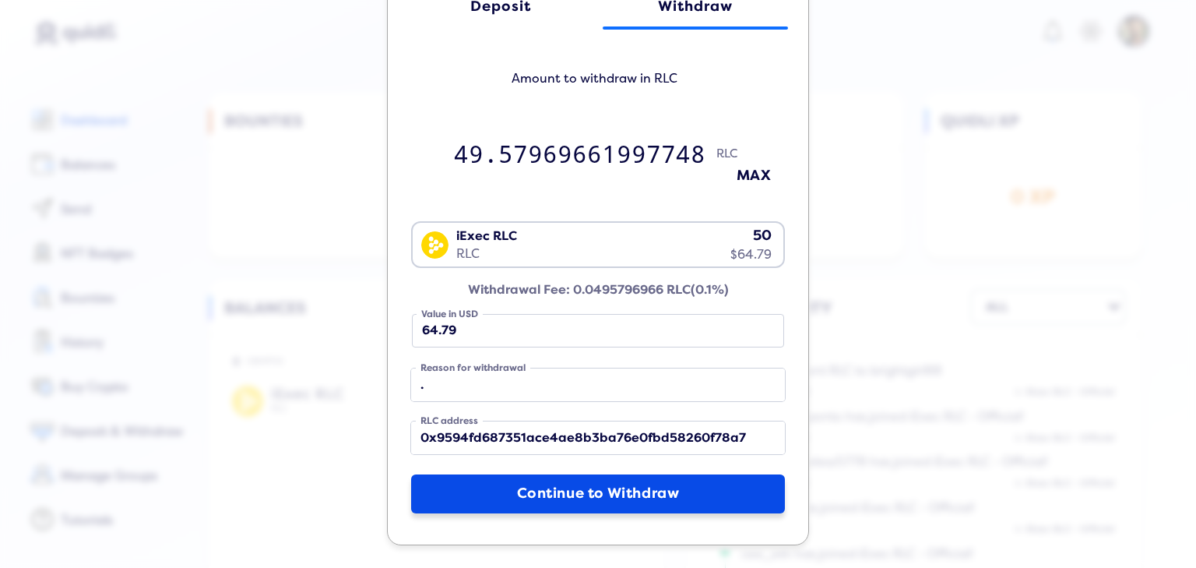
click at [706, 495] on button "Continue to Withdraw" at bounding box center [598, 493] width 374 height 39
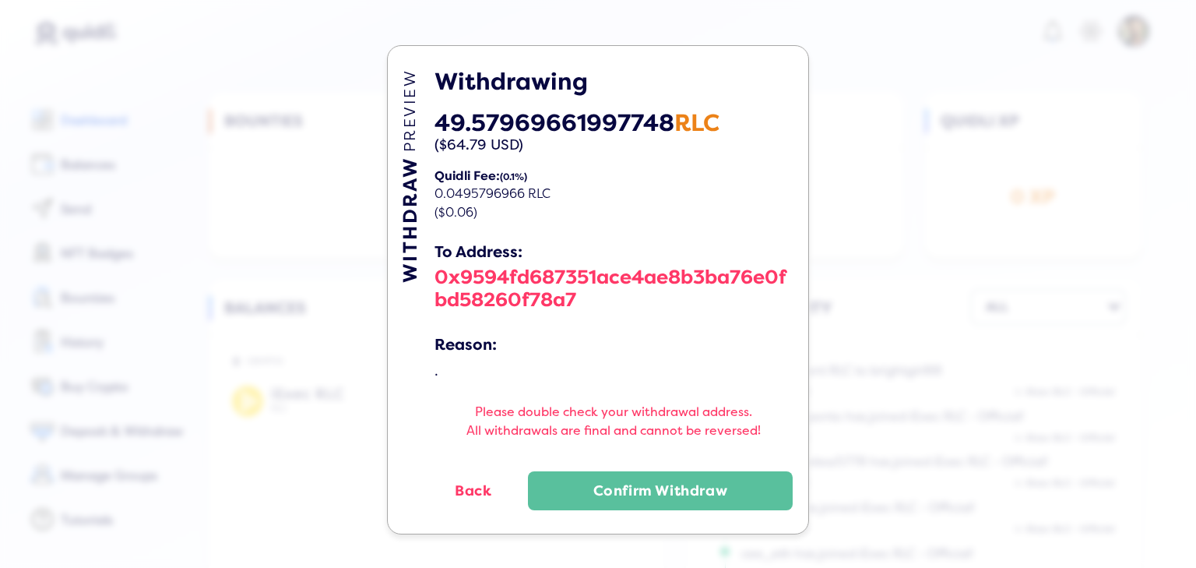
scroll to position [0, 0]
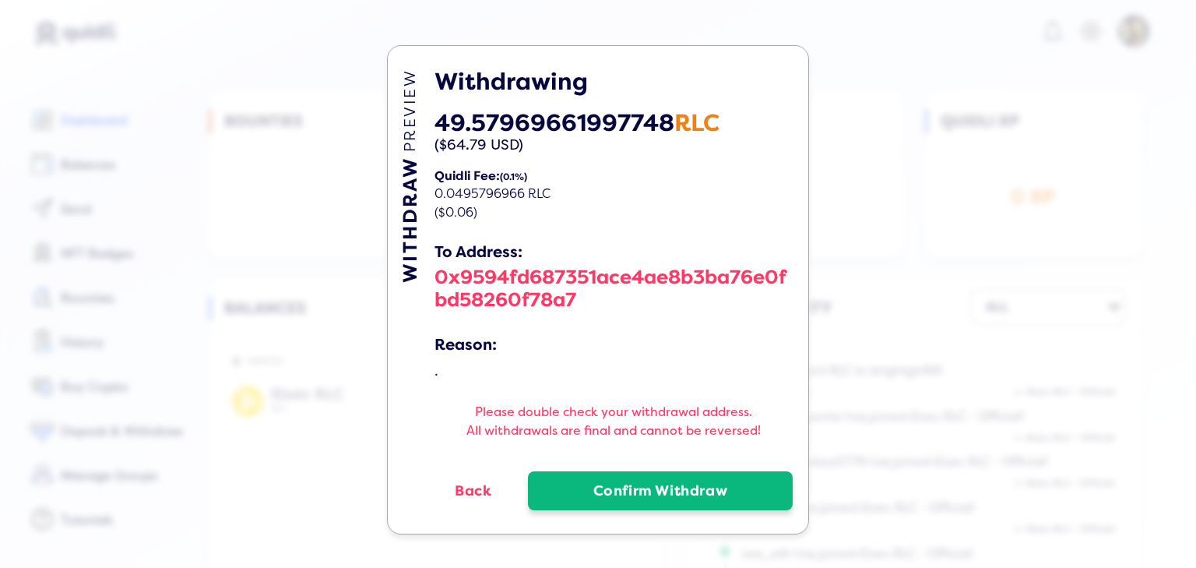
click at [626, 491] on button "Confirm Withdraw" at bounding box center [660, 490] width 265 height 39
